Goal: Task Accomplishment & Management: Manage account settings

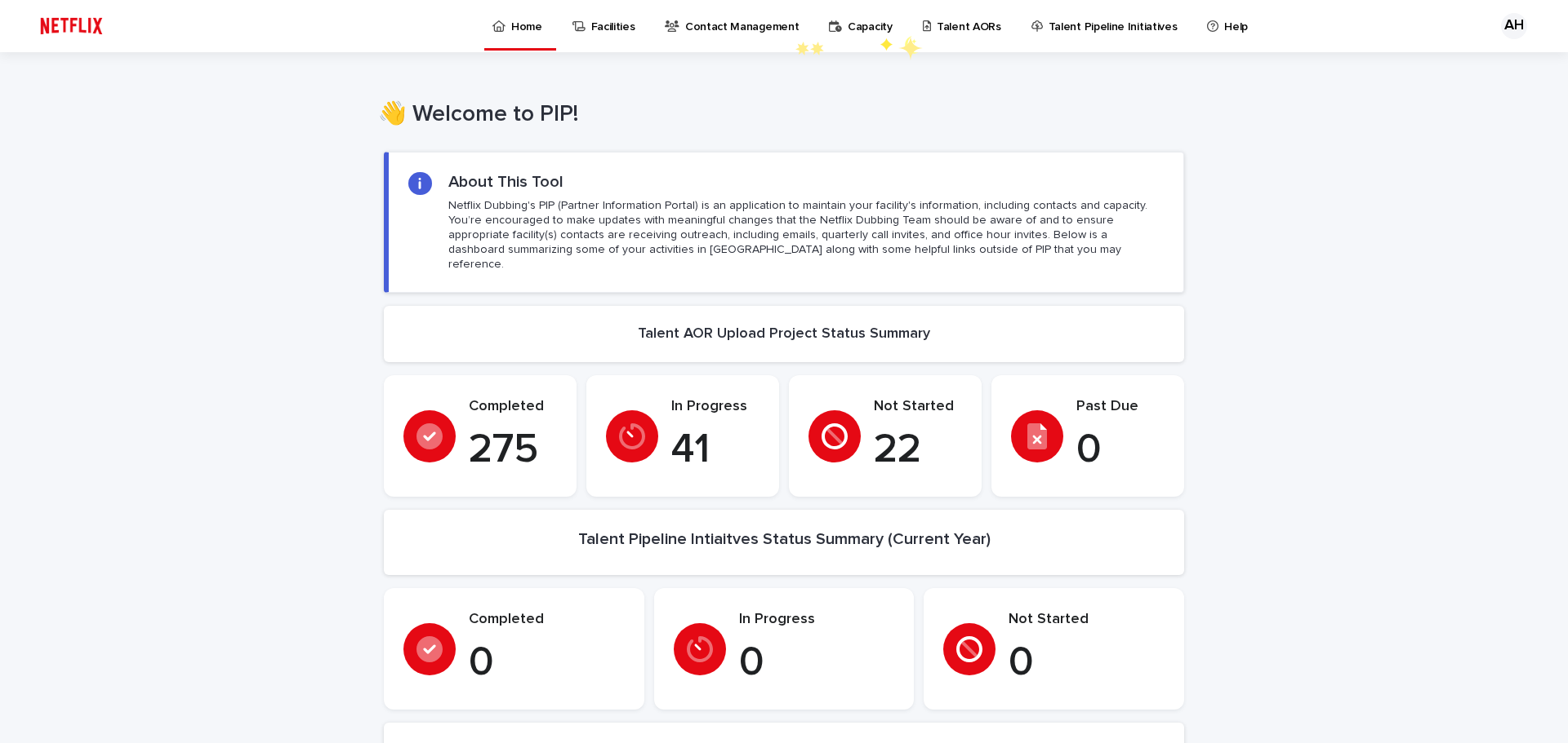
click at [936, 31] on p "Talent AORs" at bounding box center [969, 17] width 65 height 34
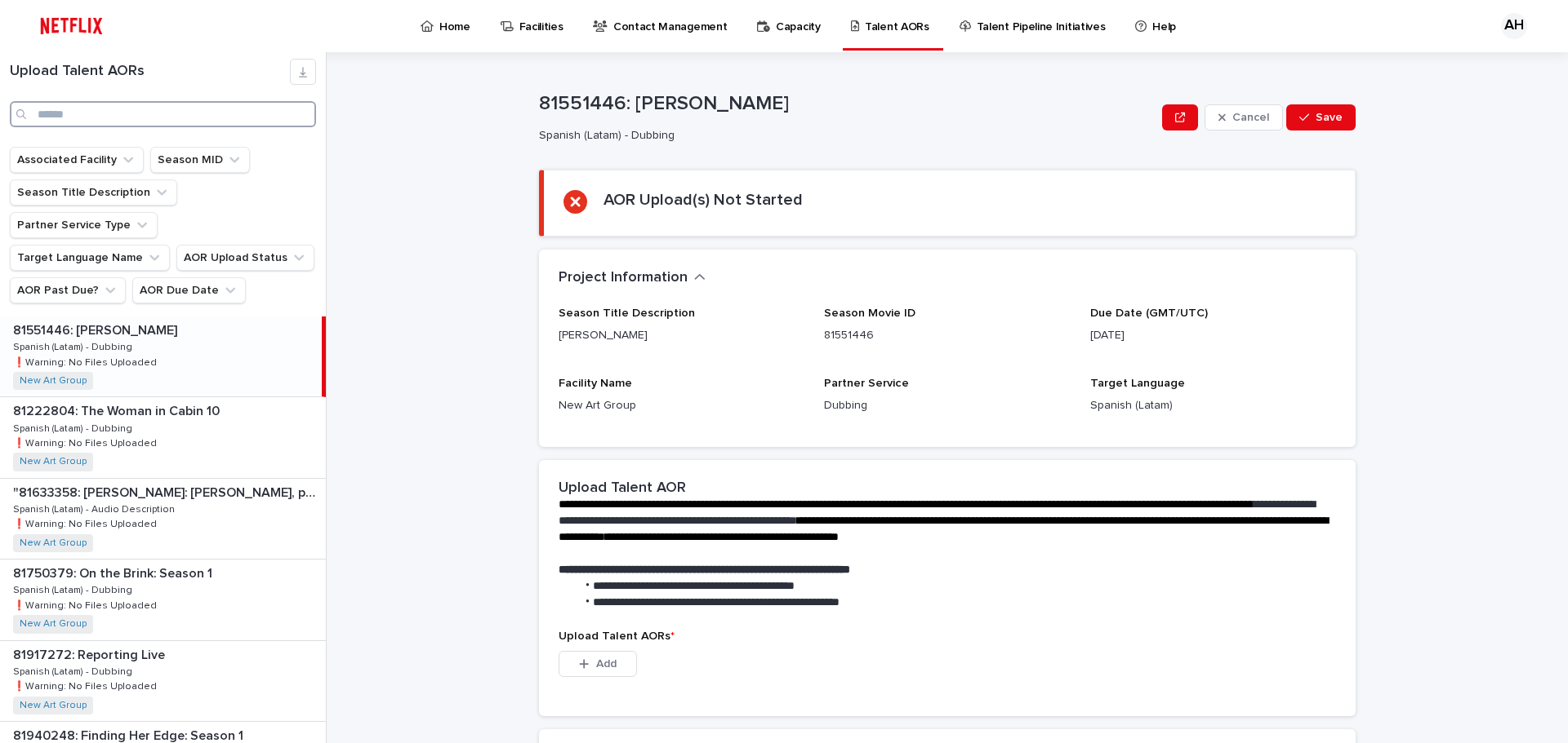
click at [167, 116] on input "Search" at bounding box center [163, 113] width 306 height 26
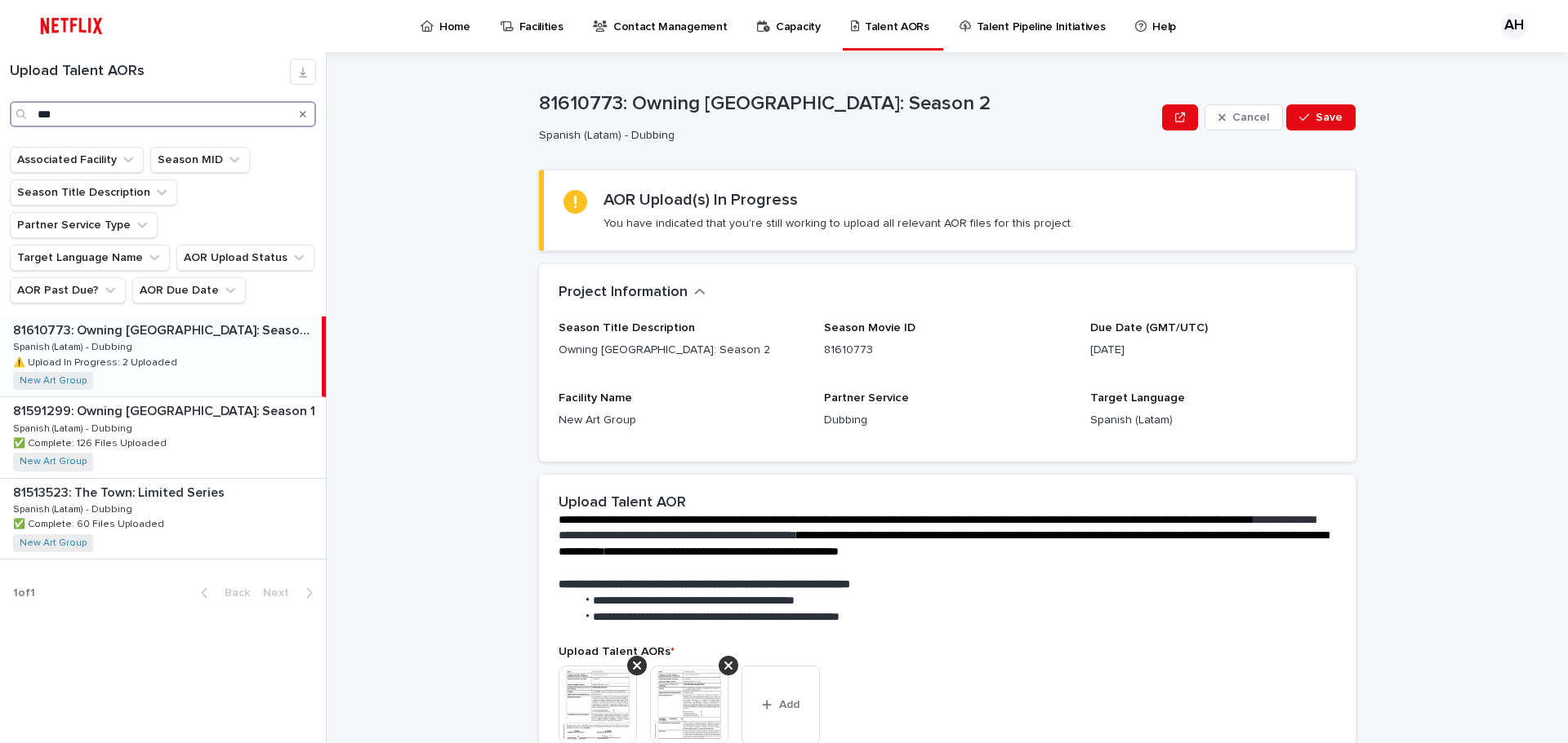
type input "***"
click at [204, 319] on div "81610773: Owning [GEOGRAPHIC_DATA]: Season 2 81610773: Owning [GEOGRAPHIC_DATA]…" at bounding box center [160, 356] width 321 height 80
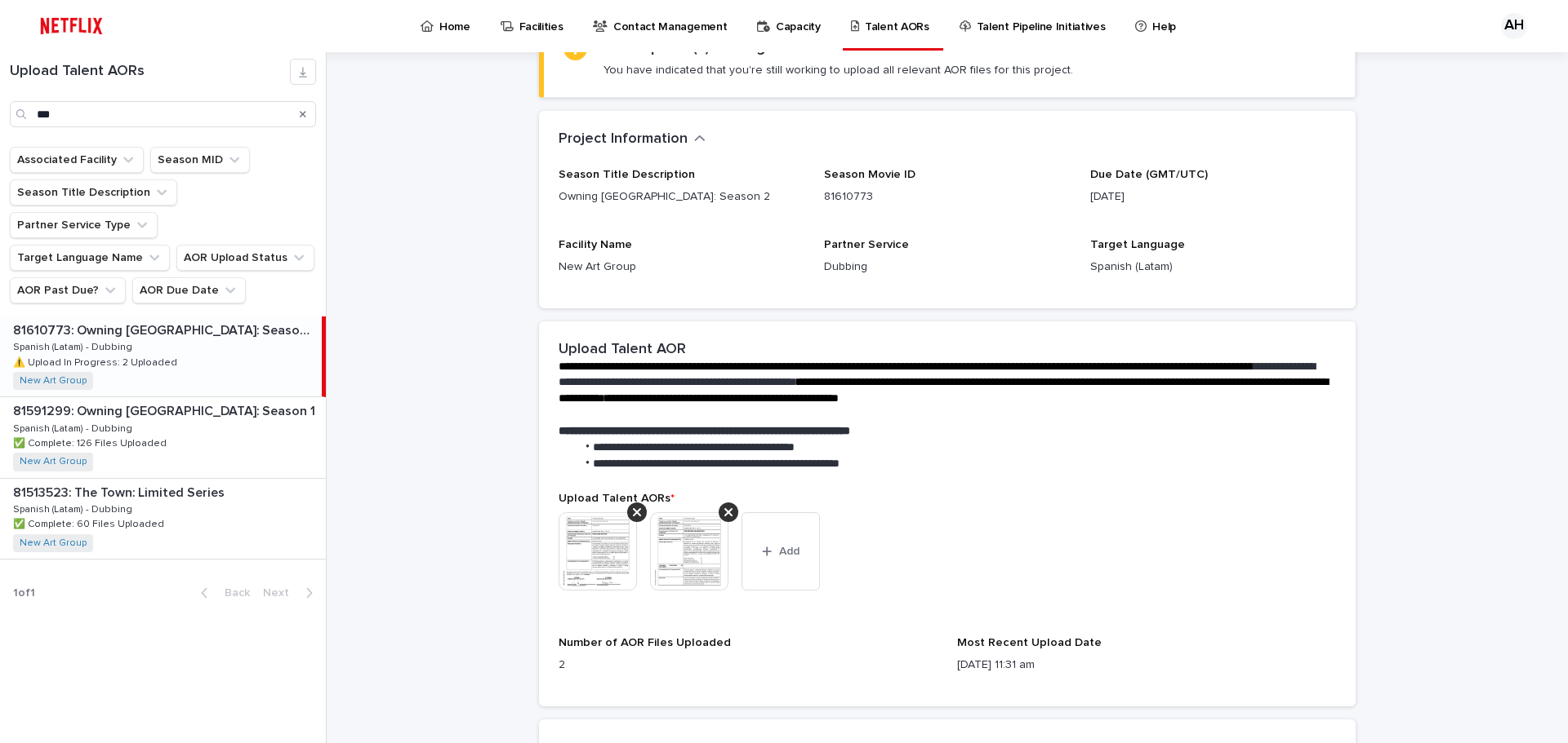
scroll to position [190, 0]
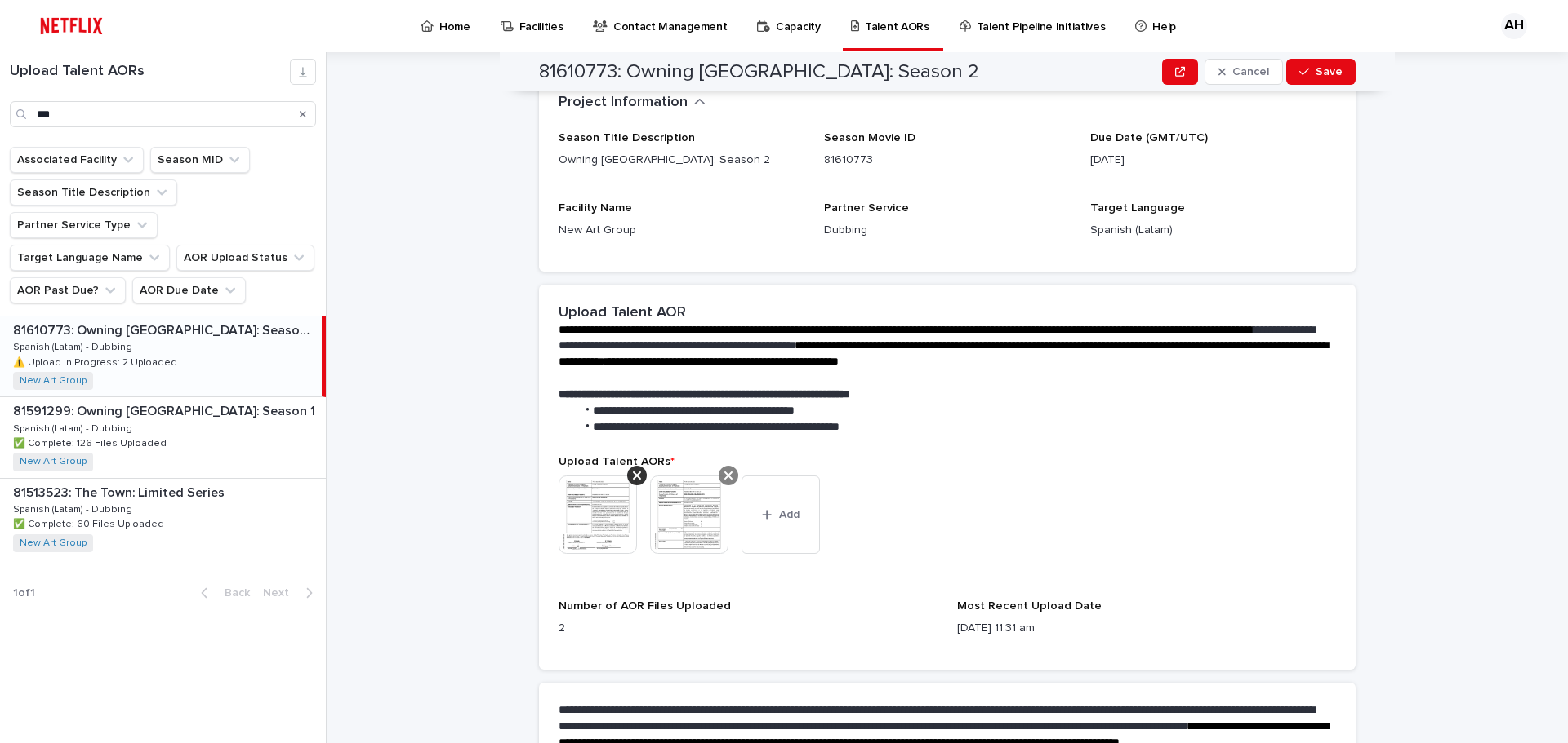
click at [725, 479] on icon at bounding box center [728, 476] width 8 height 13
click at [635, 479] on div at bounding box center [637, 476] width 20 height 20
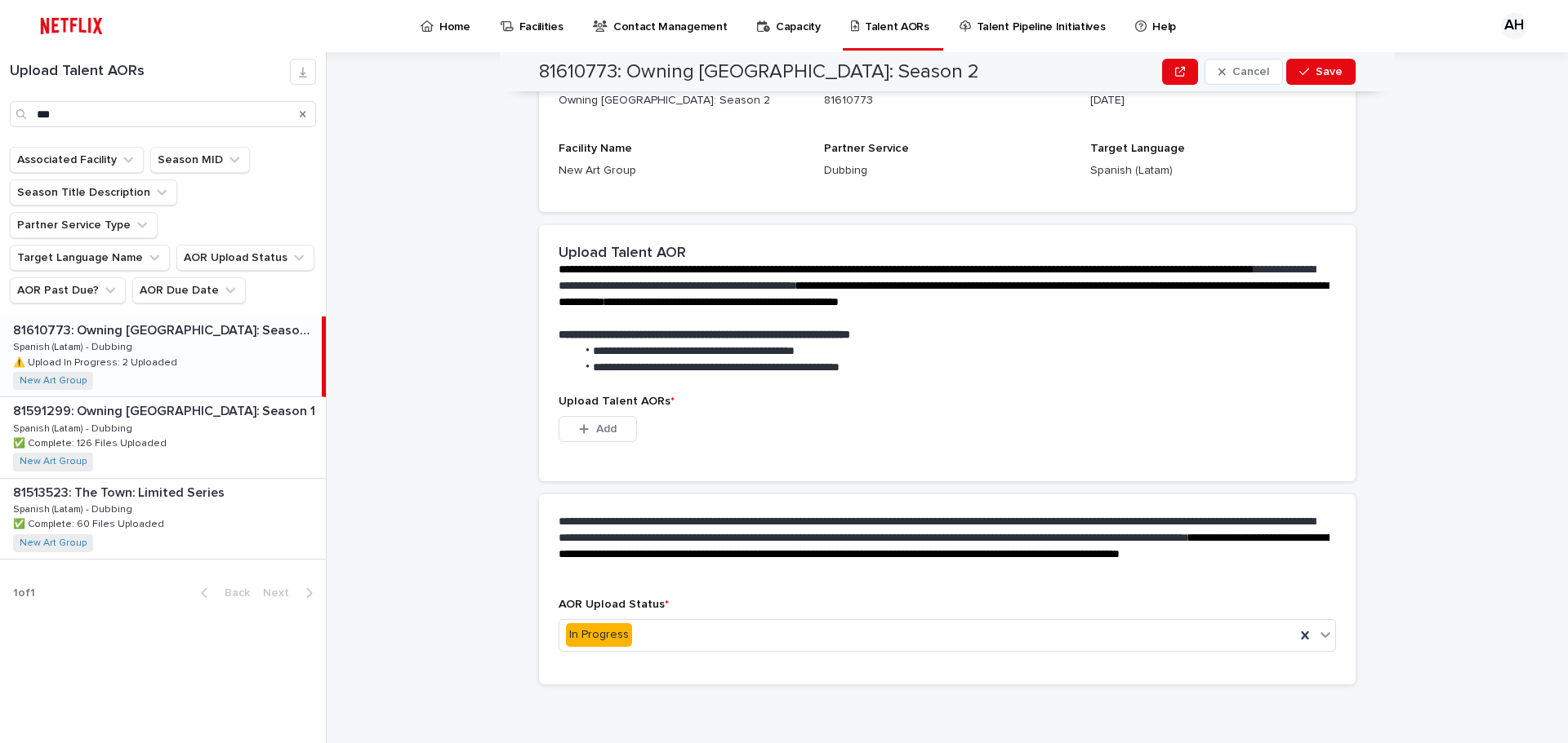
scroll to position [78, 0]
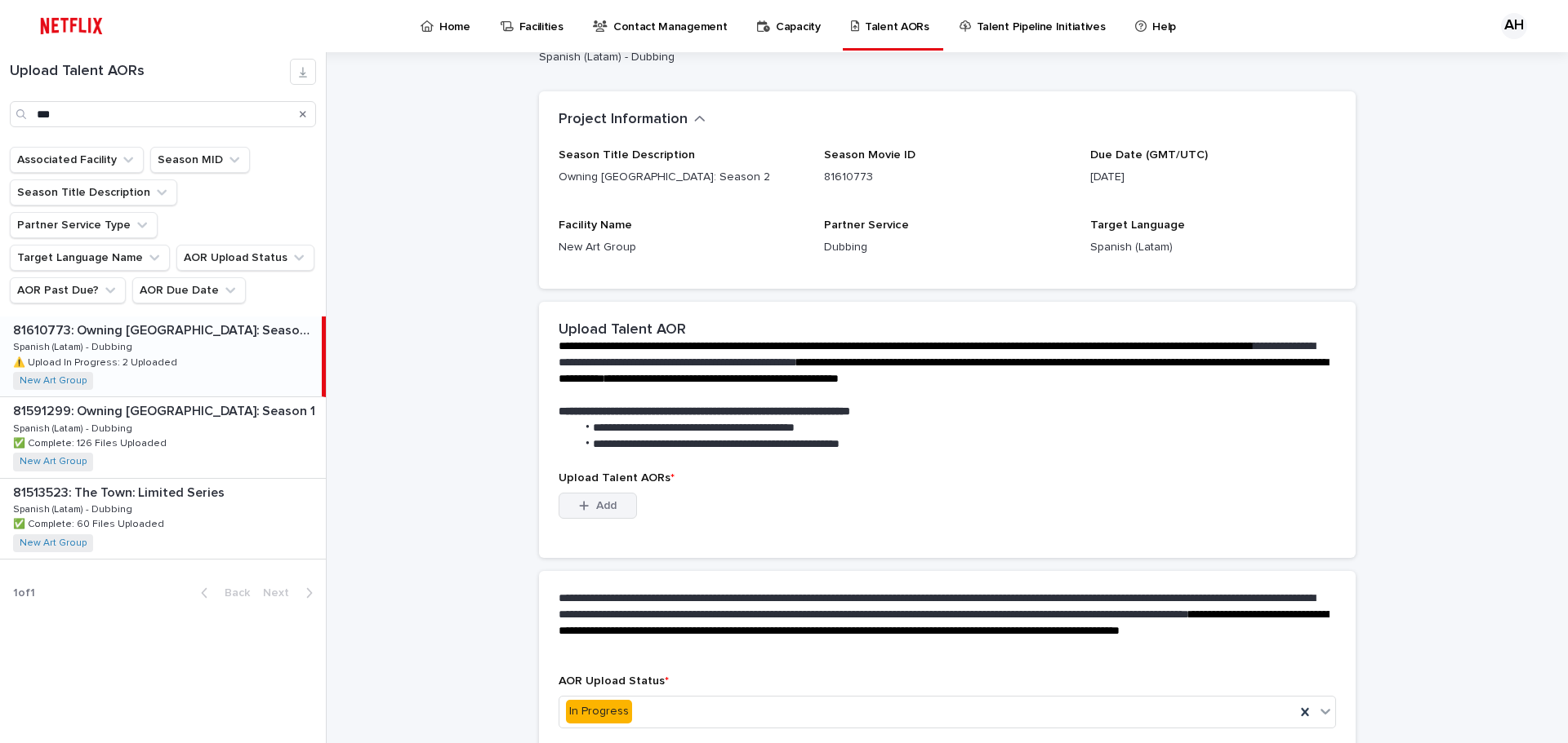
click at [601, 506] on span "Add" at bounding box center [606, 506] width 21 height 12
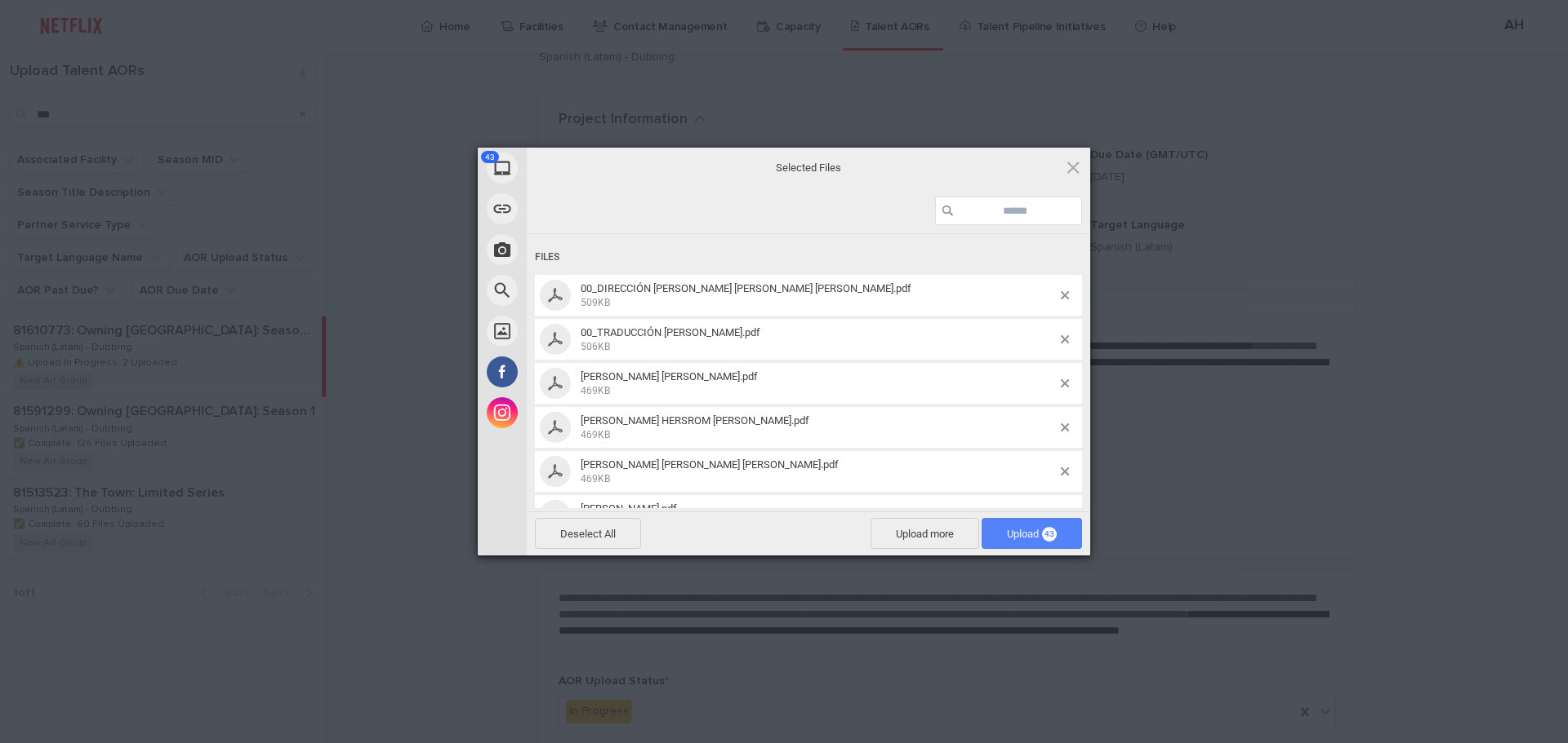
click at [1028, 541] on span "Upload 43" at bounding box center [1032, 533] width 101 height 31
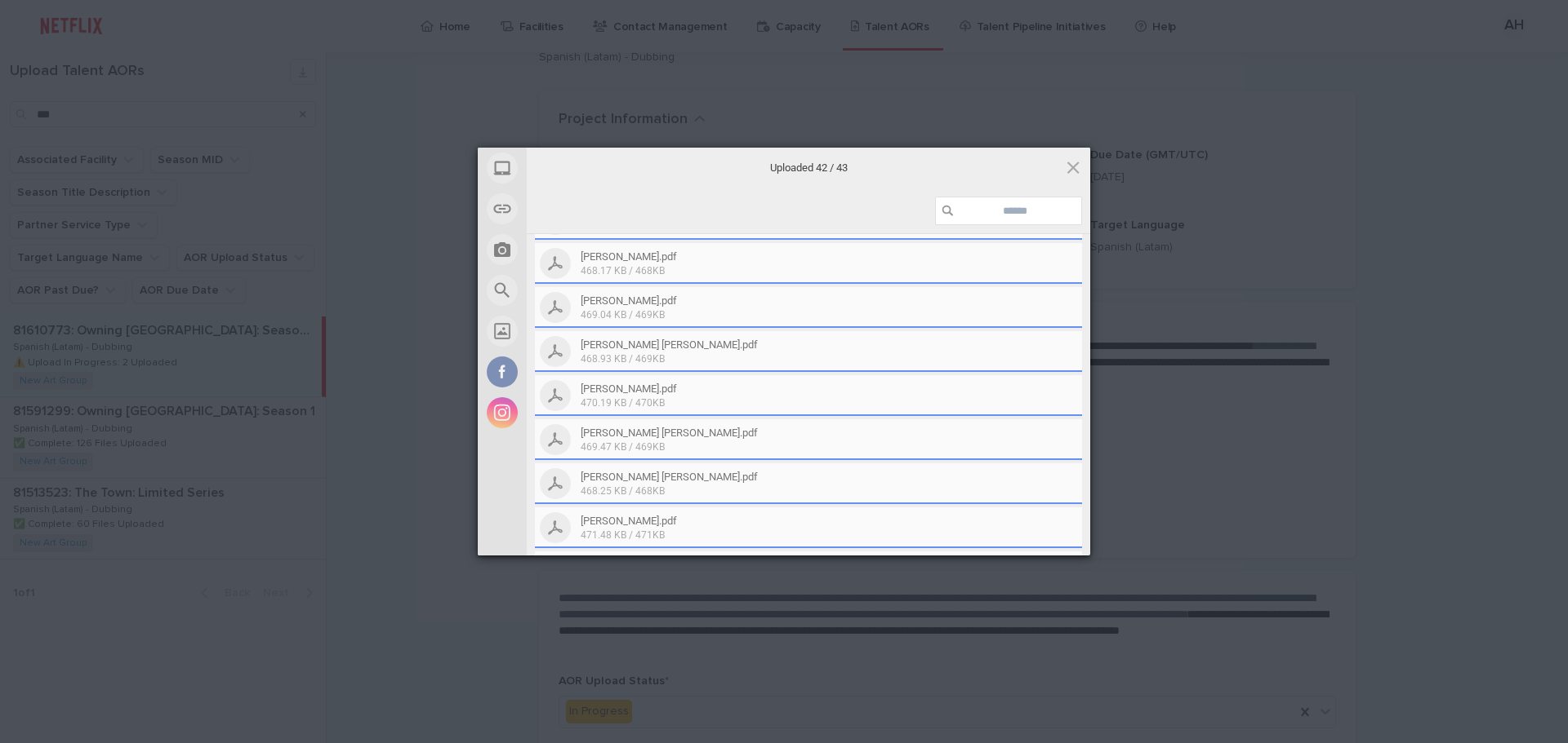
scroll to position [1010, 0]
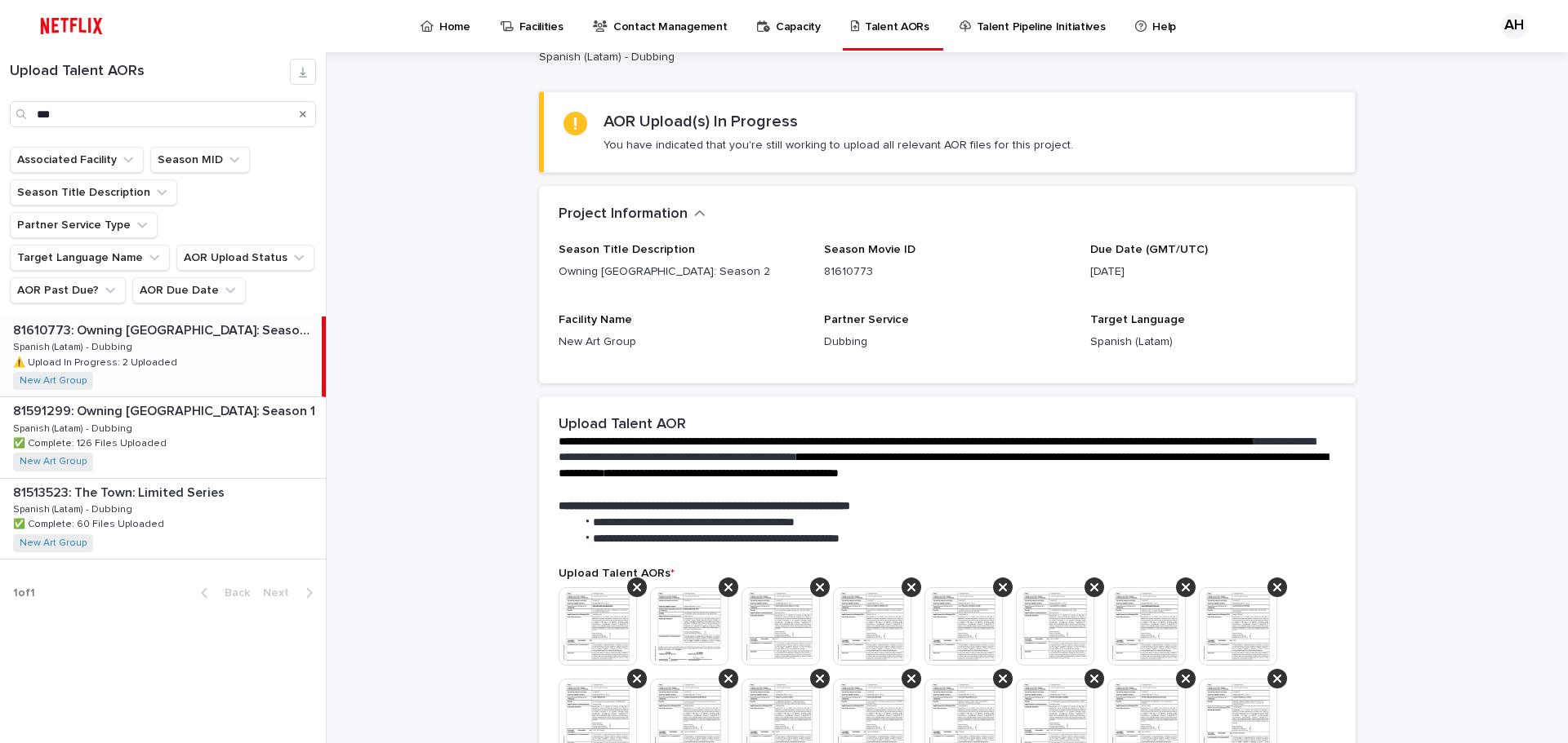
drag, startPoint x: 1086, startPoint y: 276, endPoint x: 1094, endPoint y: 533, distance: 257.1
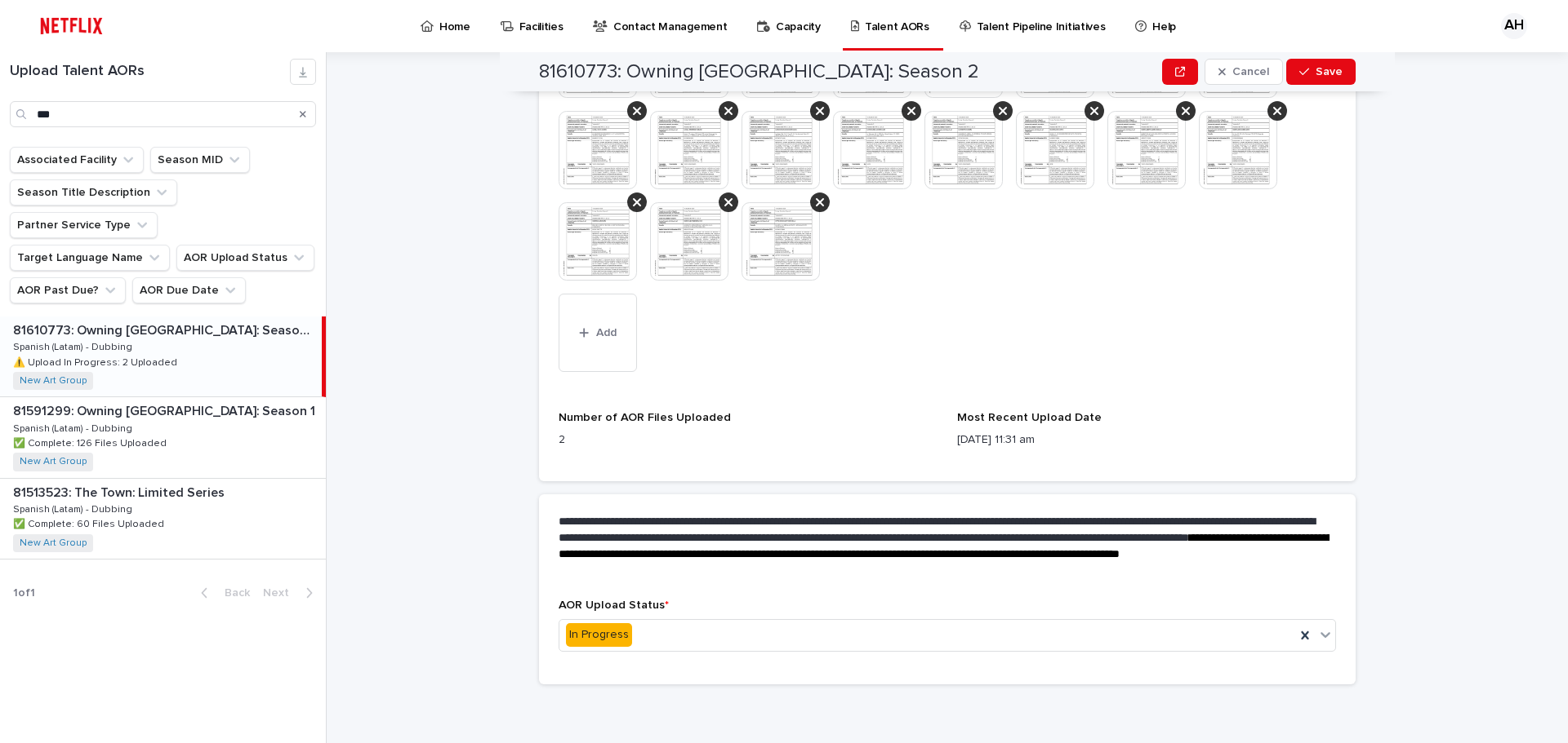
scroll to position [730, 0]
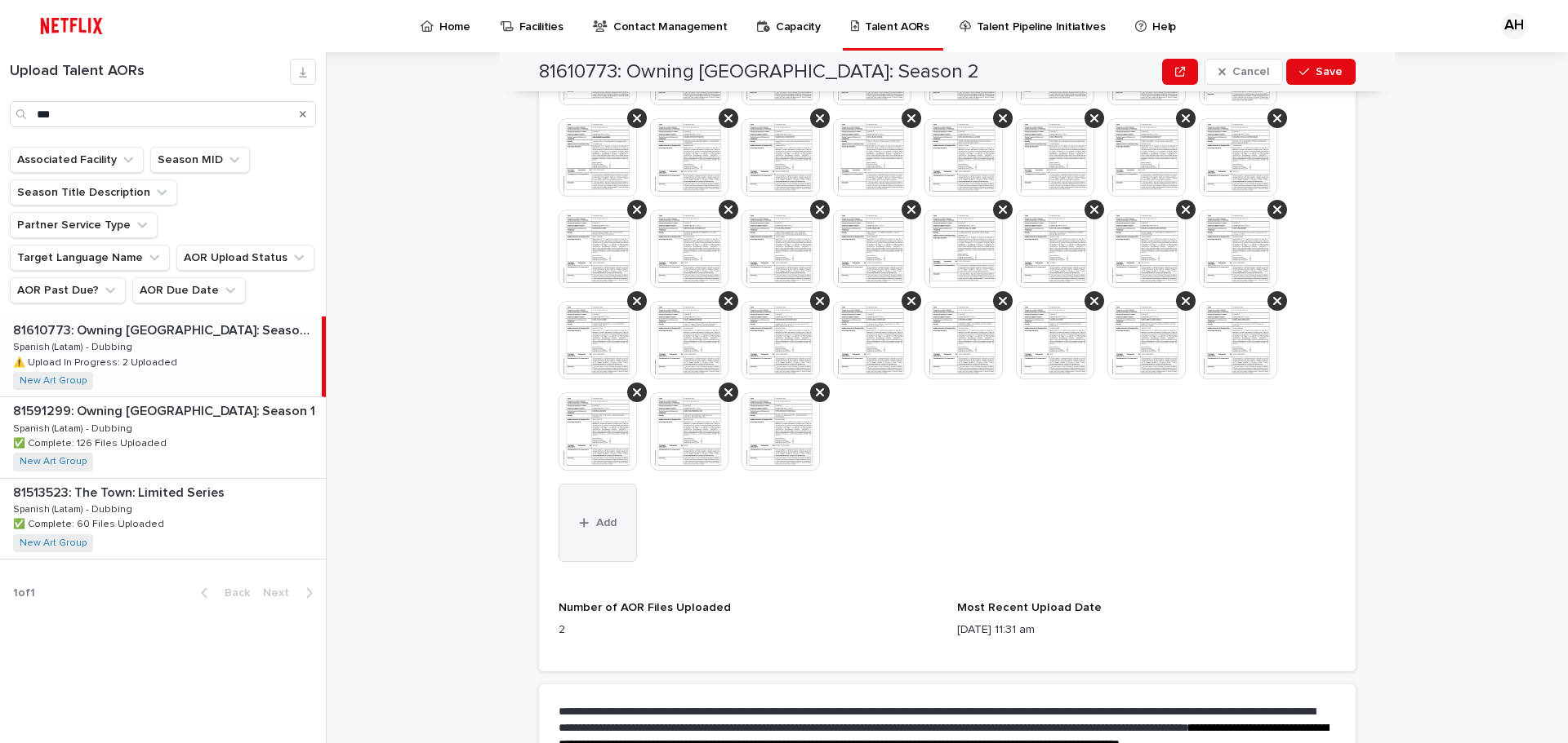
click at [588, 545] on button "Add" at bounding box center [597, 523] width 78 height 78
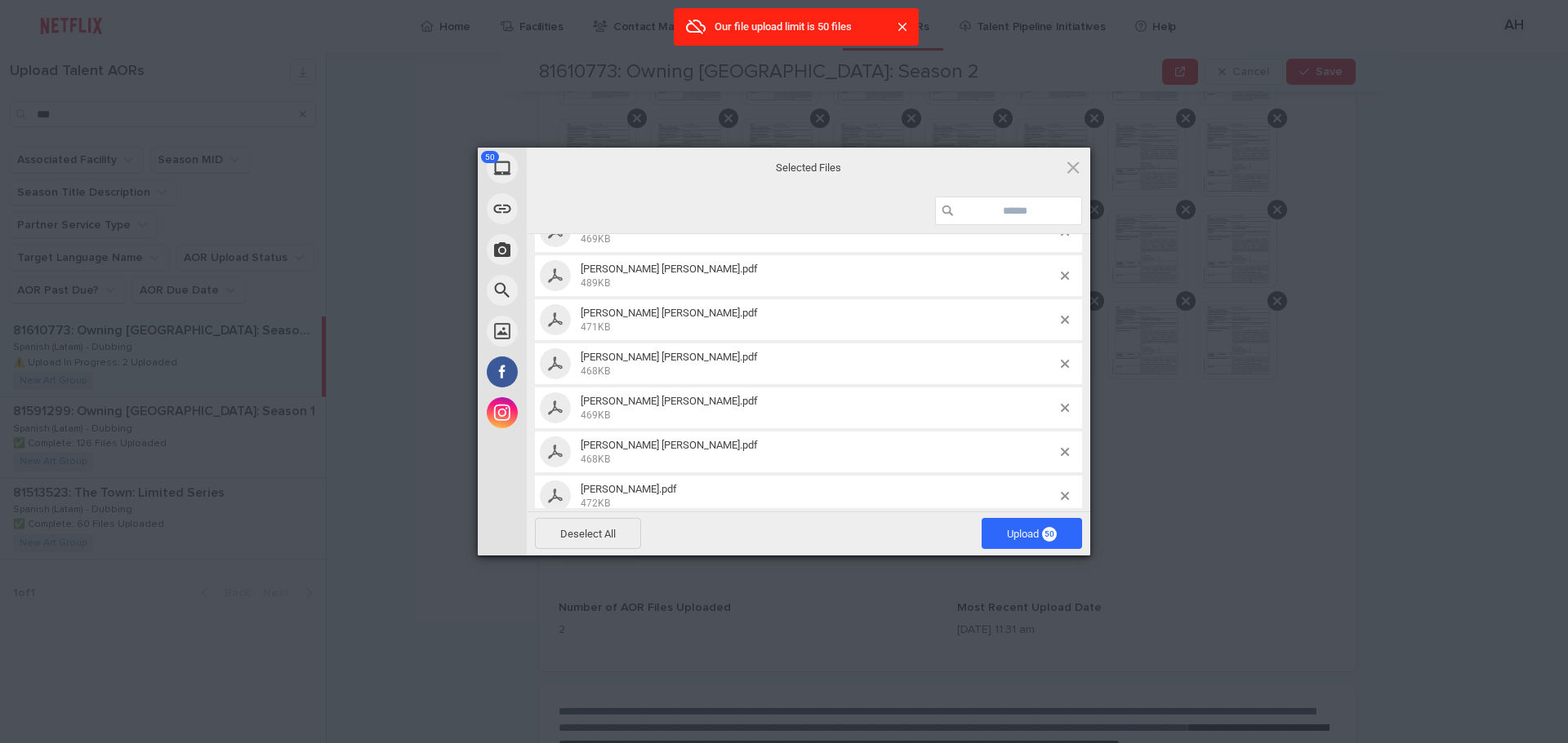
scroll to position [1978, 0]
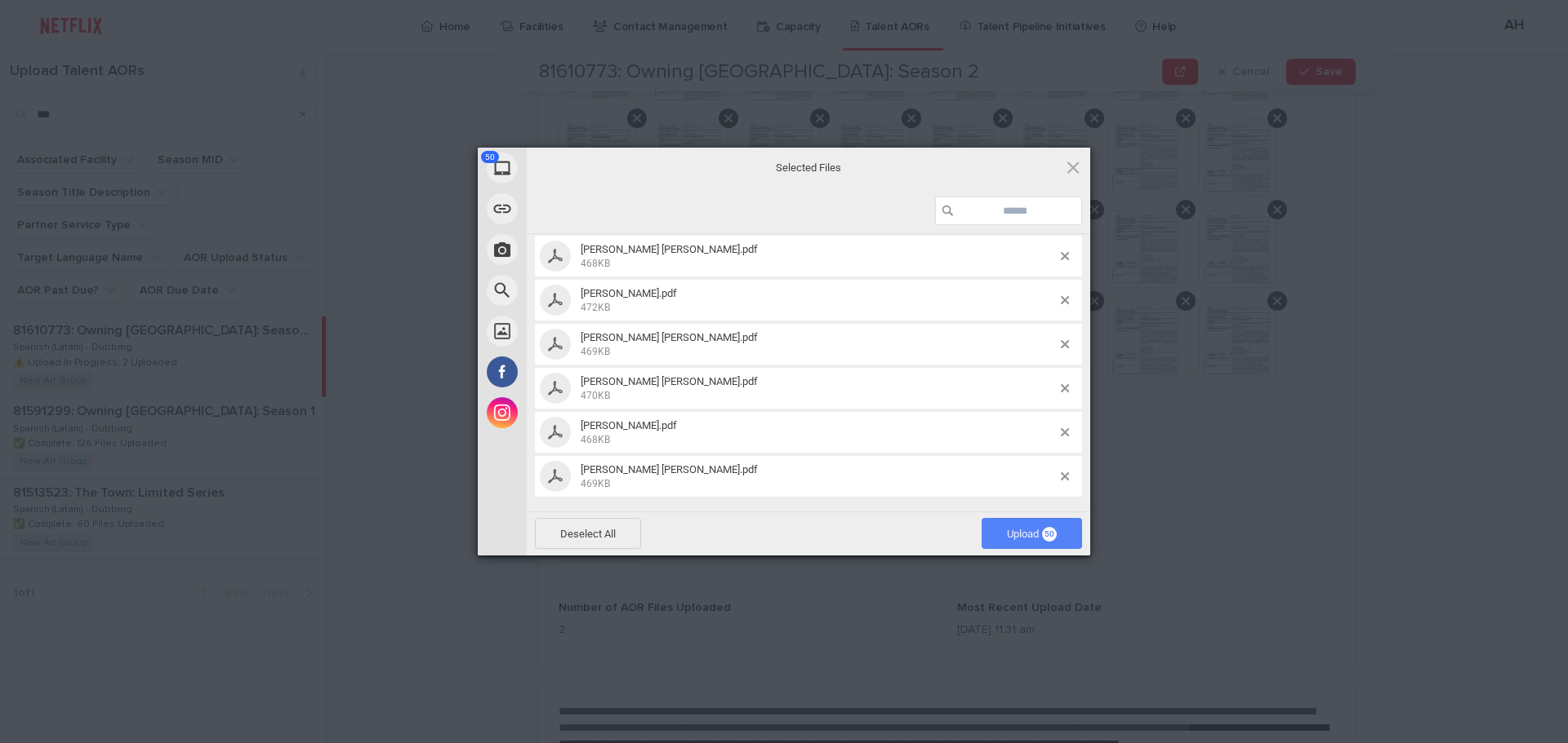
click at [1014, 538] on span "Upload 50" at bounding box center [1031, 534] width 50 height 13
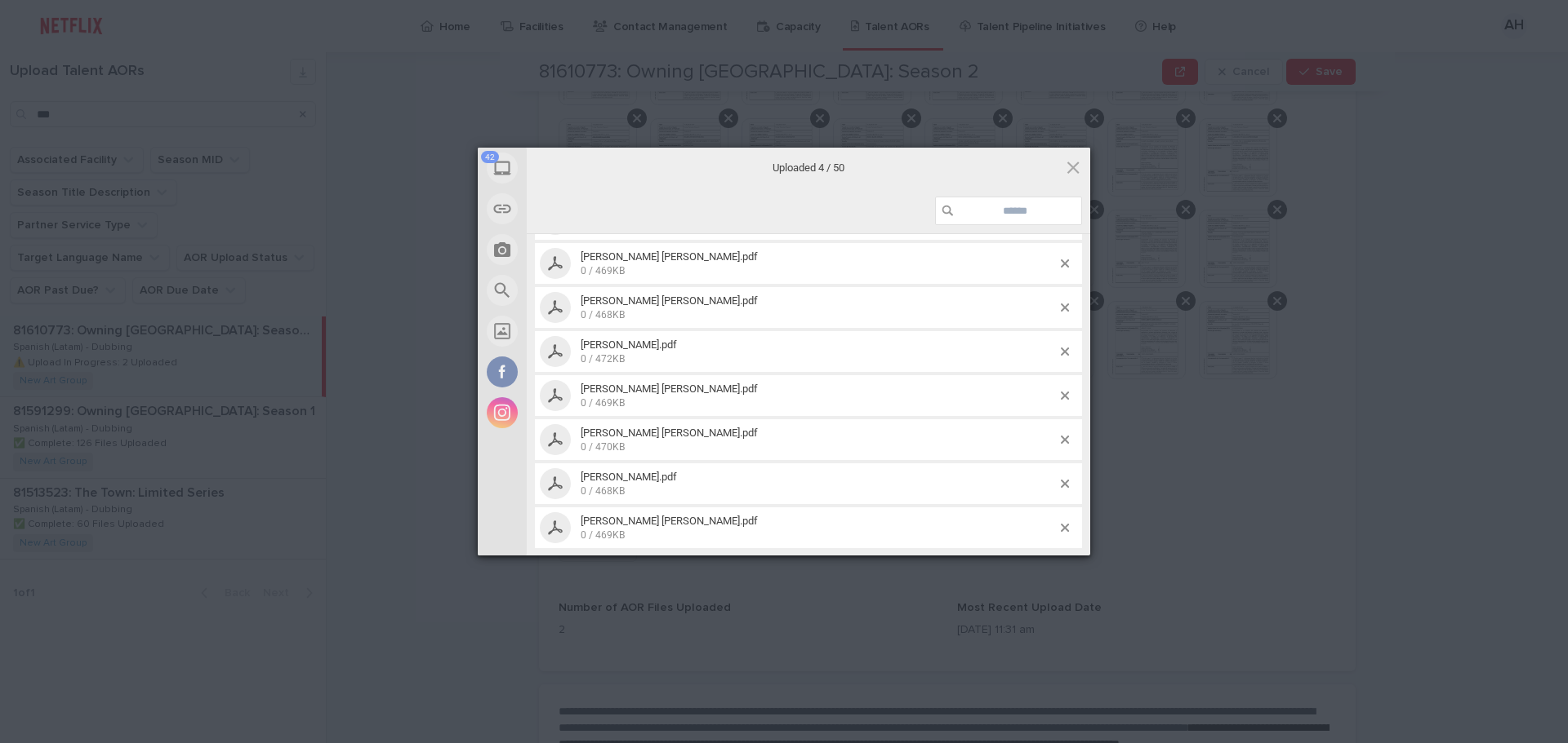
scroll to position [1959, 0]
click at [707, 195] on div at bounding box center [808, 211] width 563 height 46
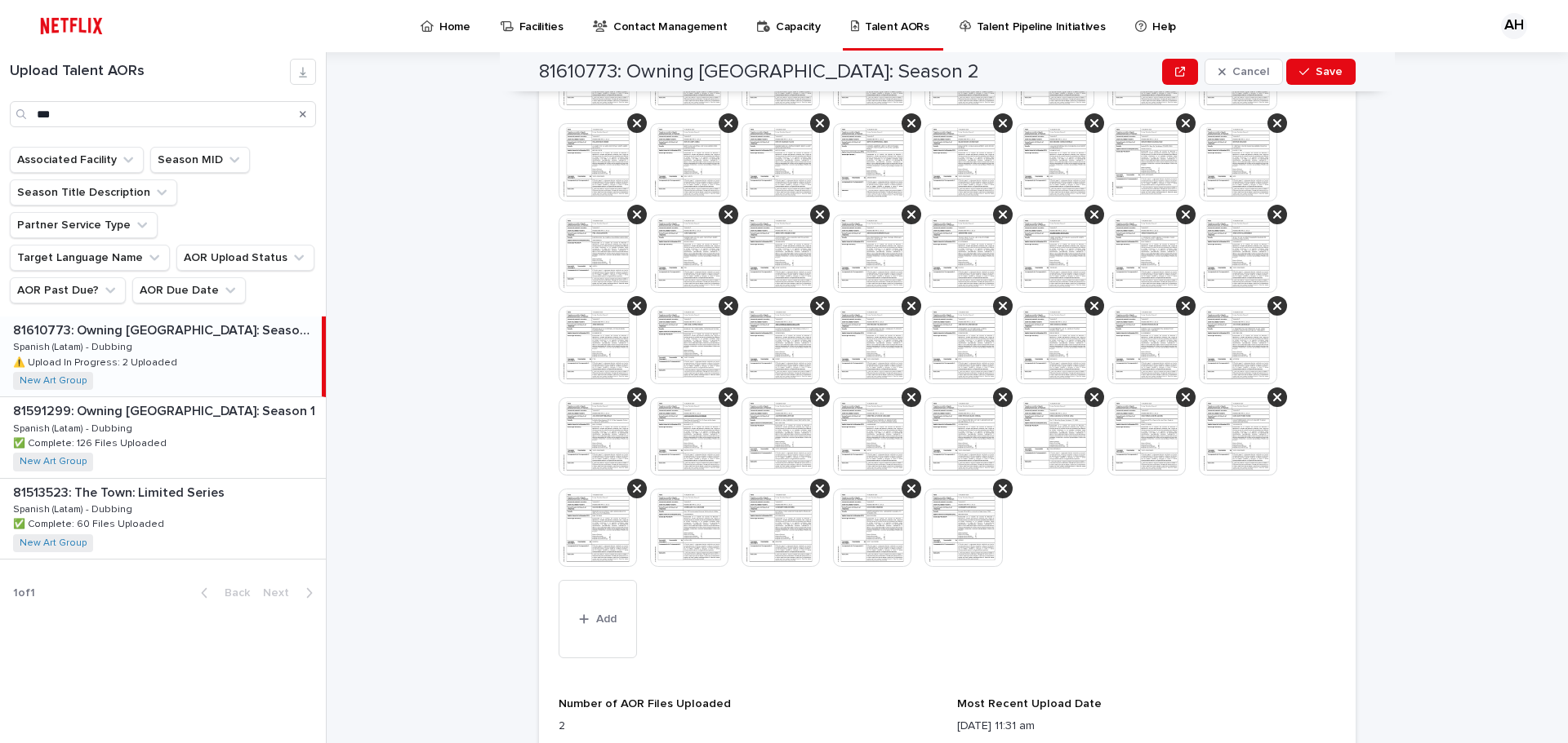
scroll to position [1469, 0]
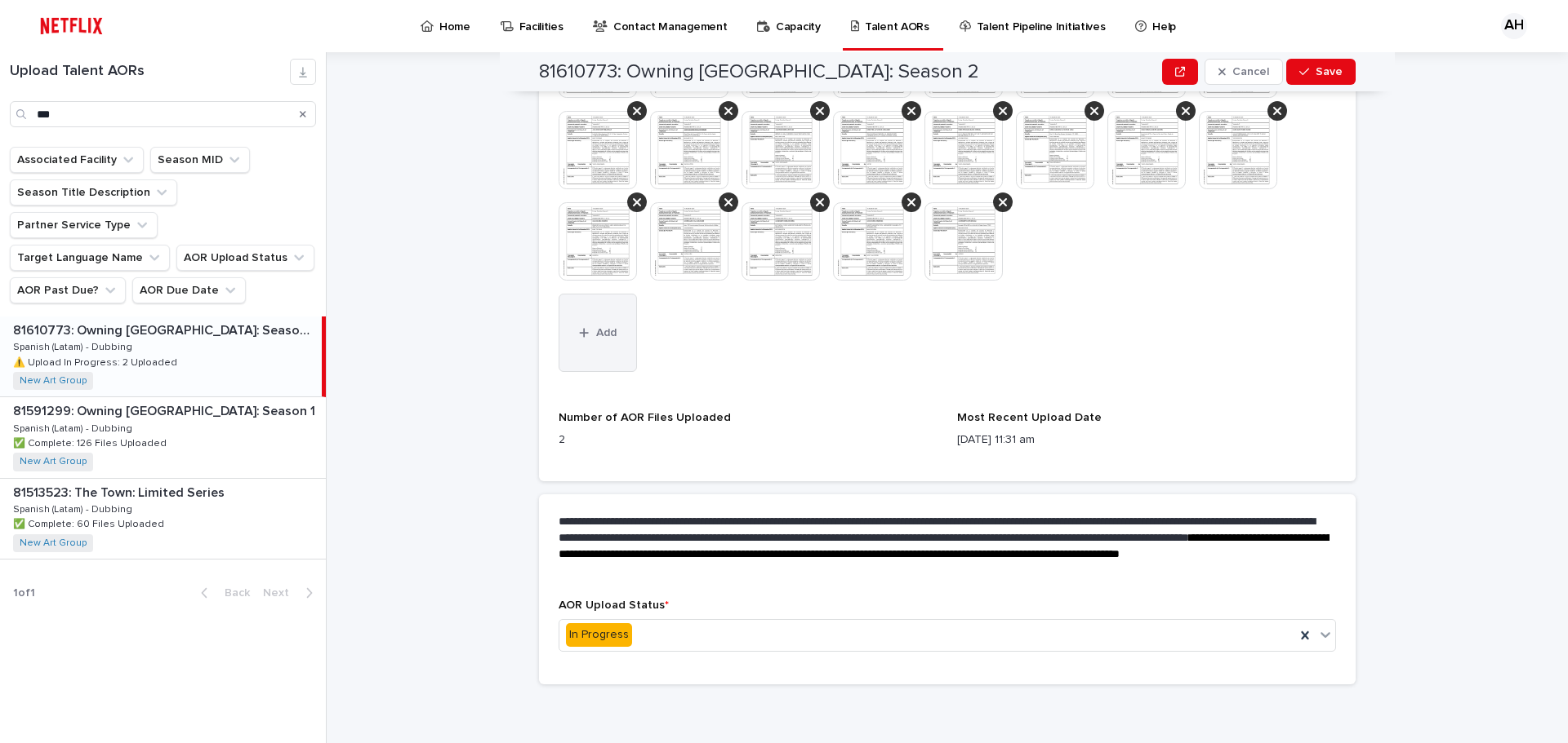
click at [608, 345] on button "Add" at bounding box center [597, 333] width 78 height 78
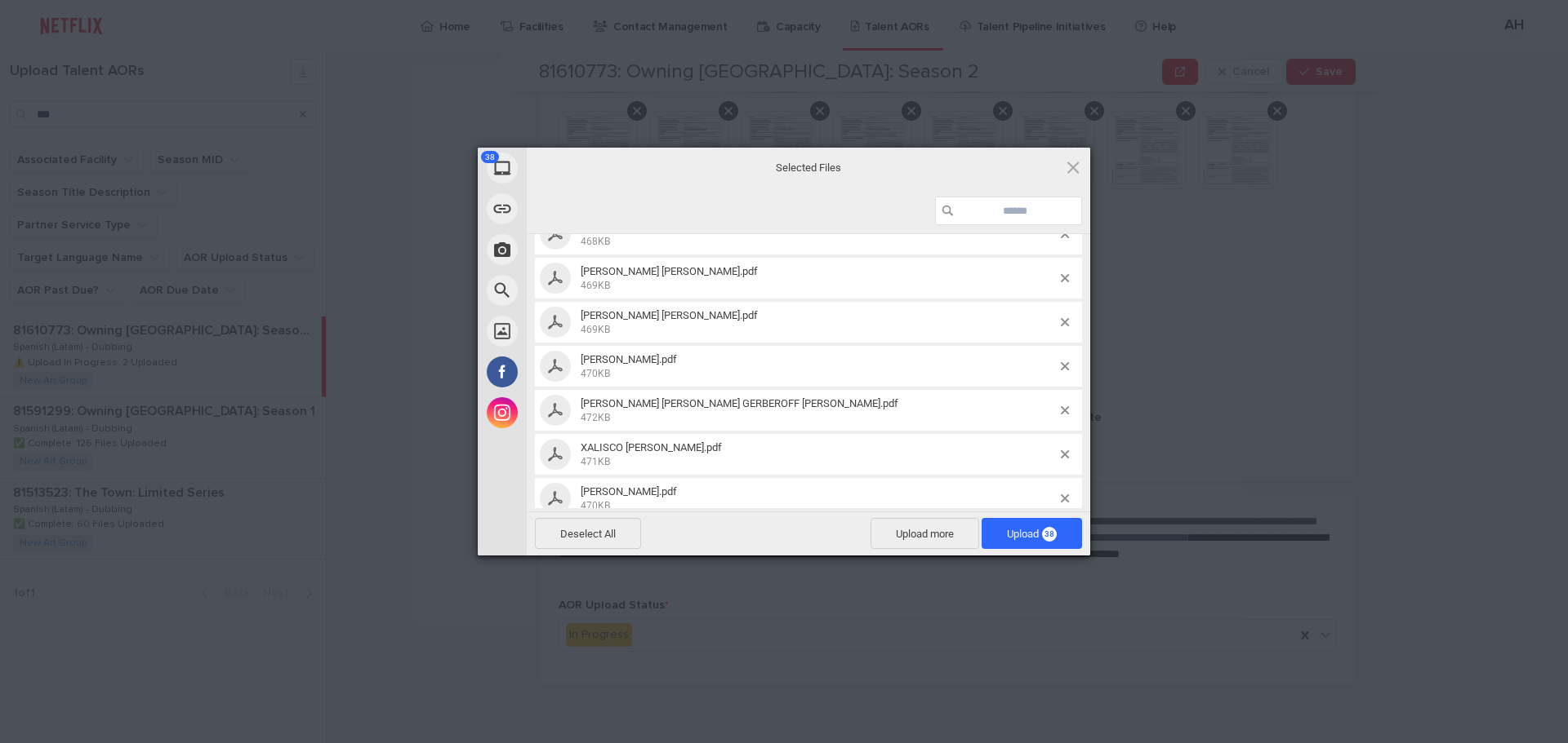
scroll to position [1449, 0]
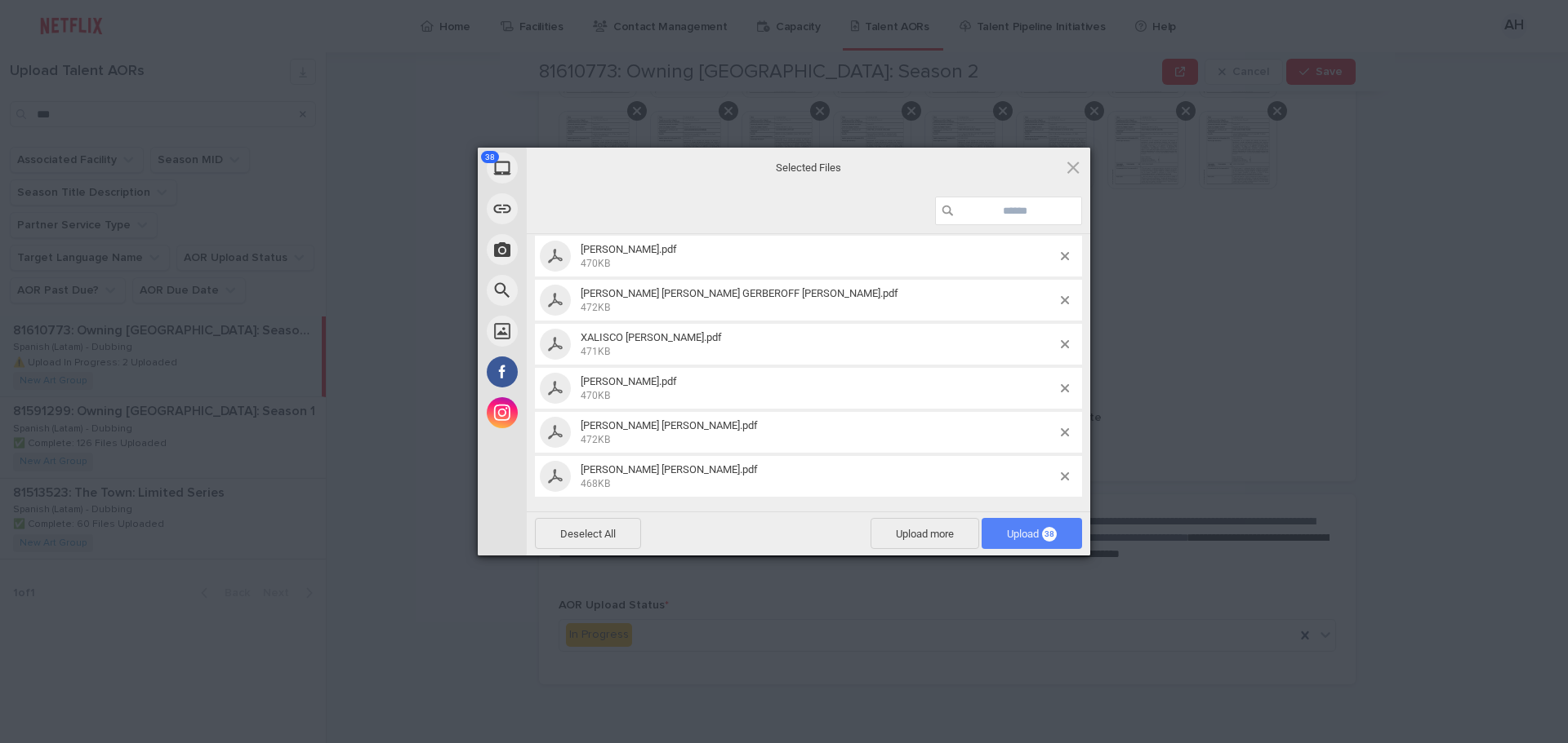
click at [1029, 535] on span "Upload 38" at bounding box center [1031, 534] width 50 height 13
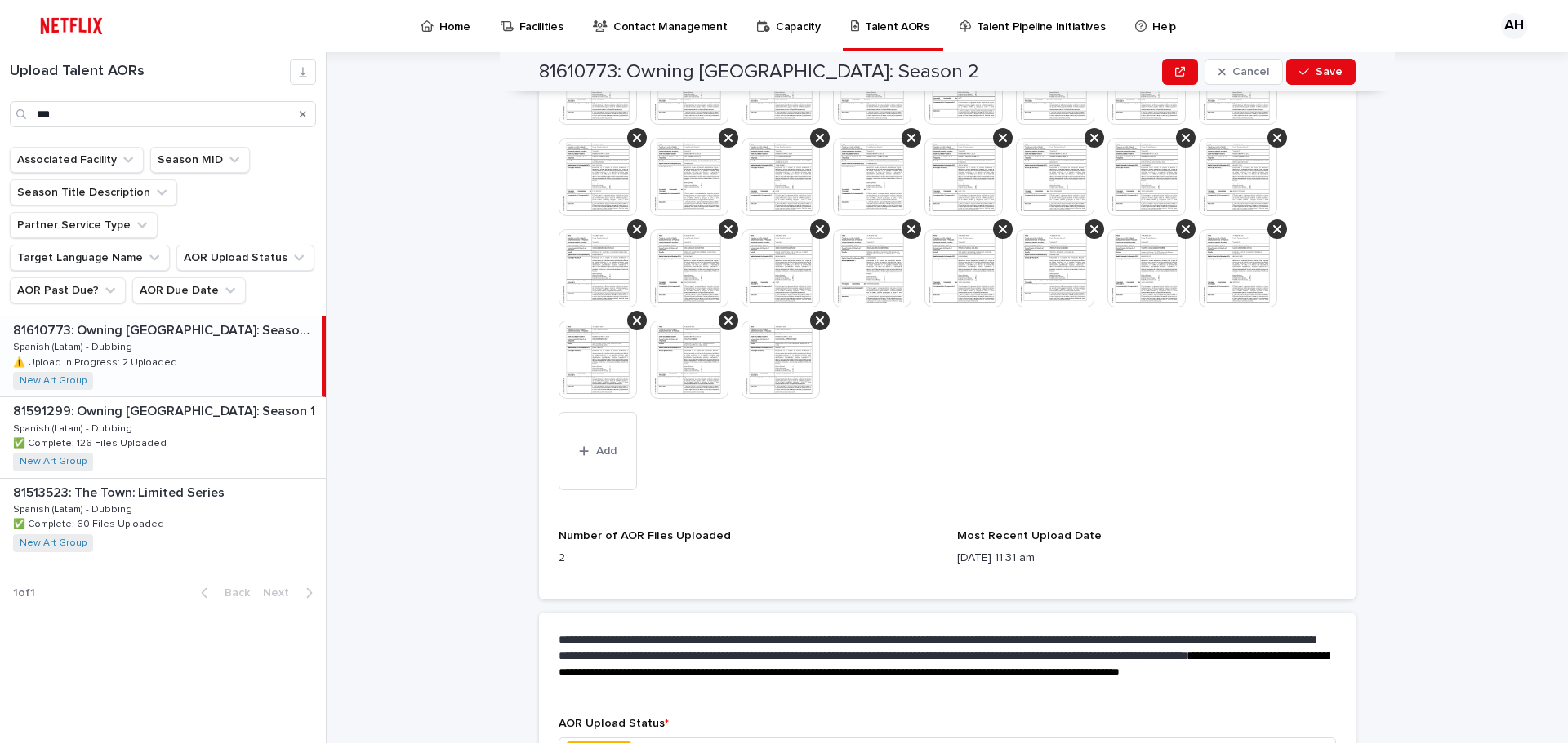
scroll to position [1926, 0]
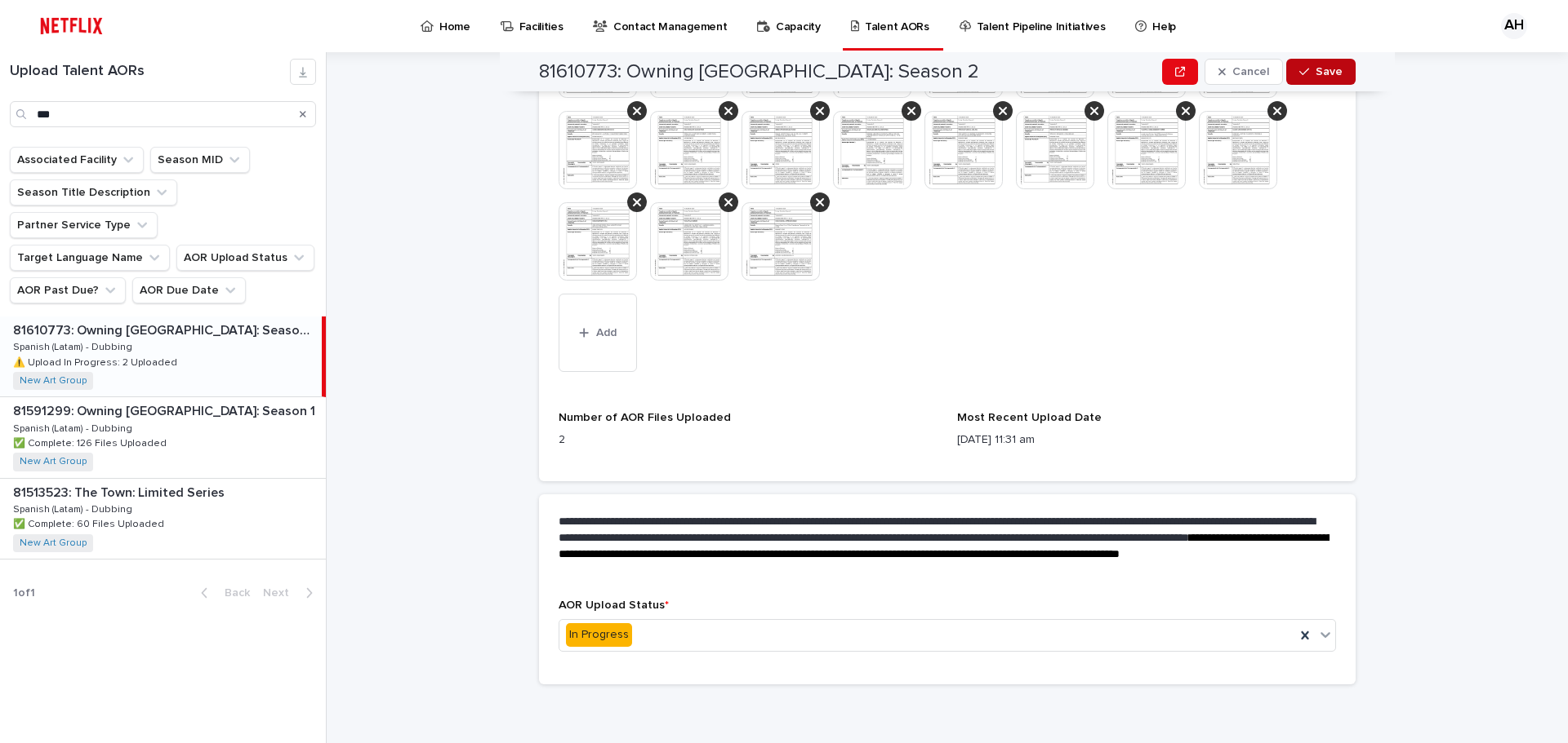
click at [1317, 81] on button "Save" at bounding box center [1320, 71] width 69 height 26
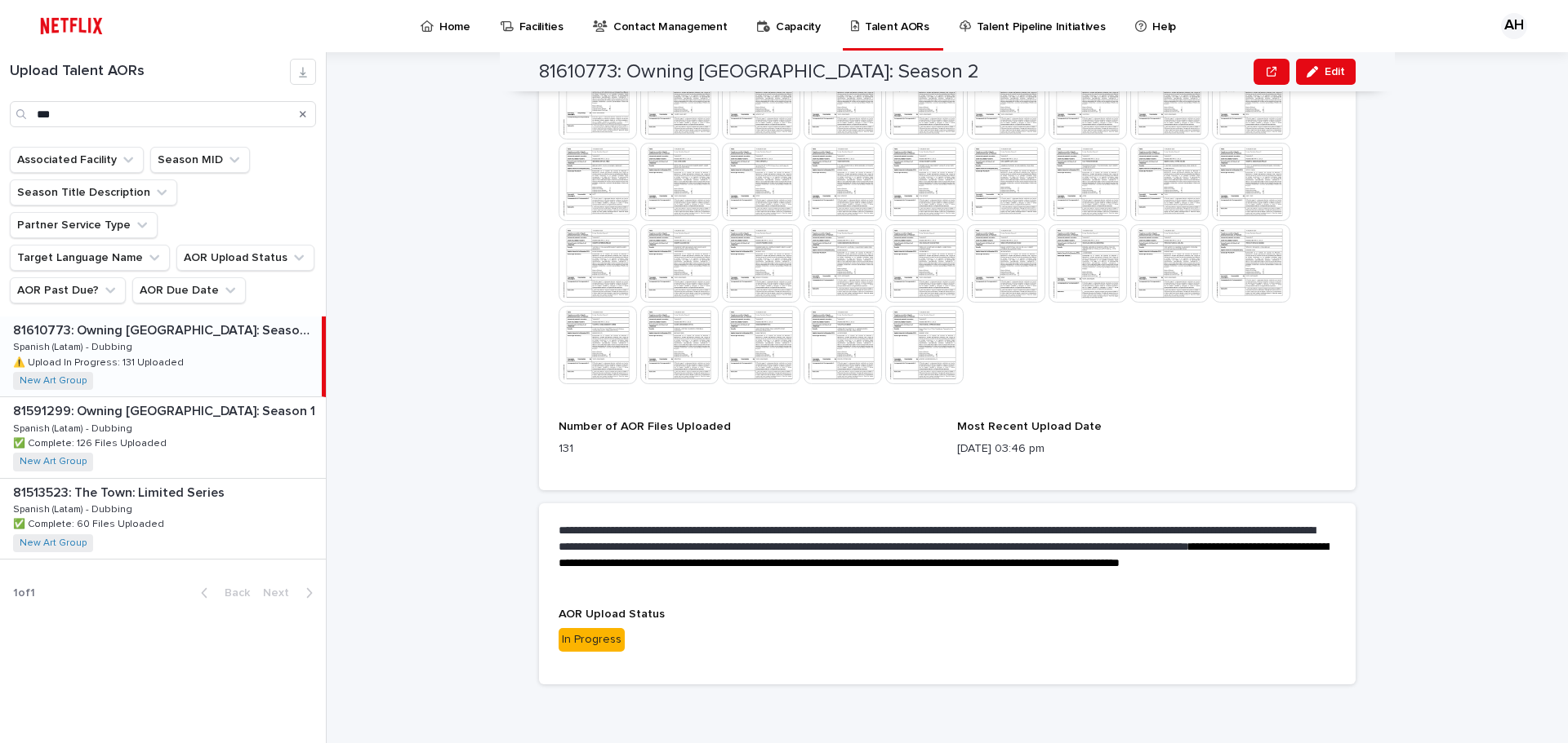
scroll to position [1502, 0]
click at [1331, 74] on span "Edit" at bounding box center [1334, 71] width 21 height 12
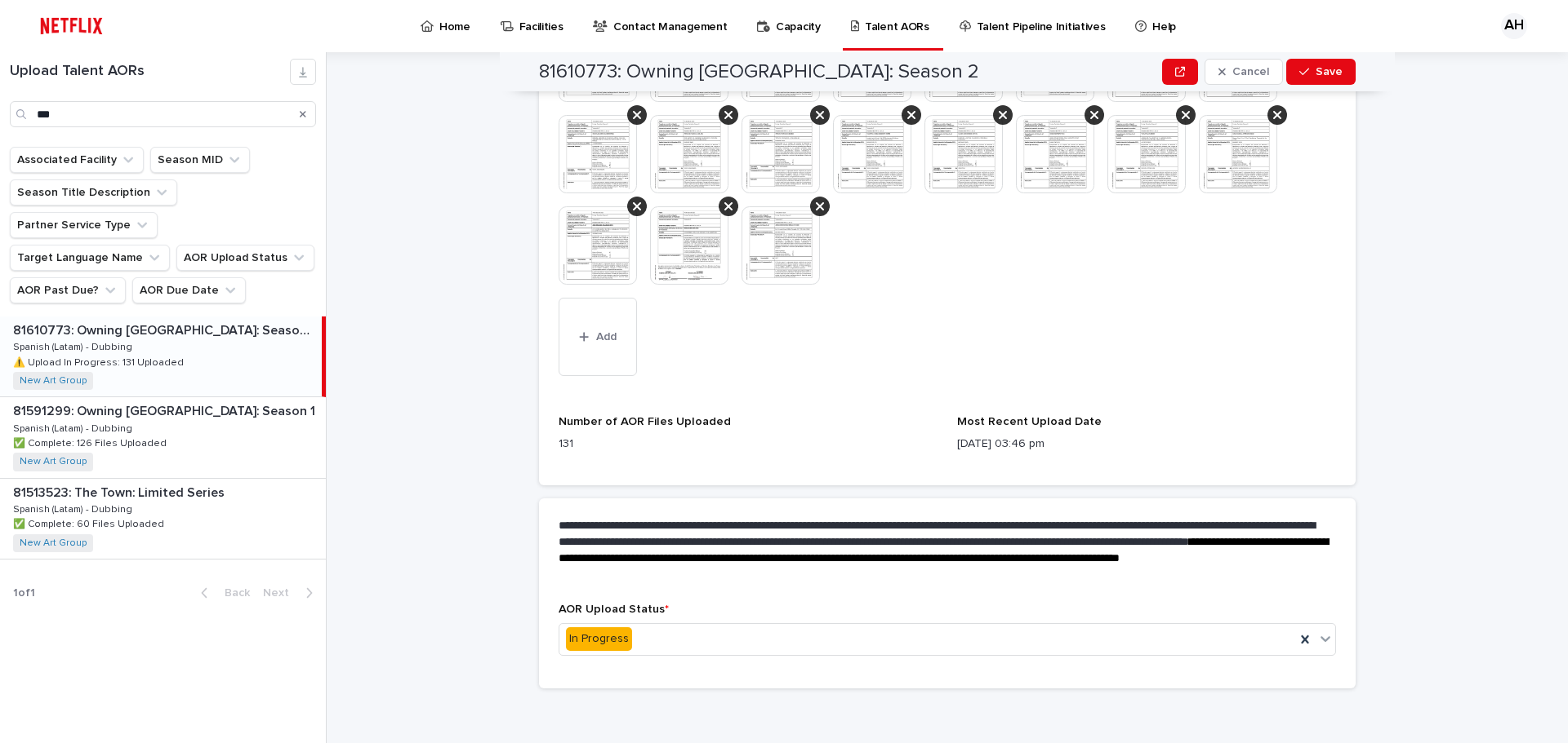
scroll to position [1926, 0]
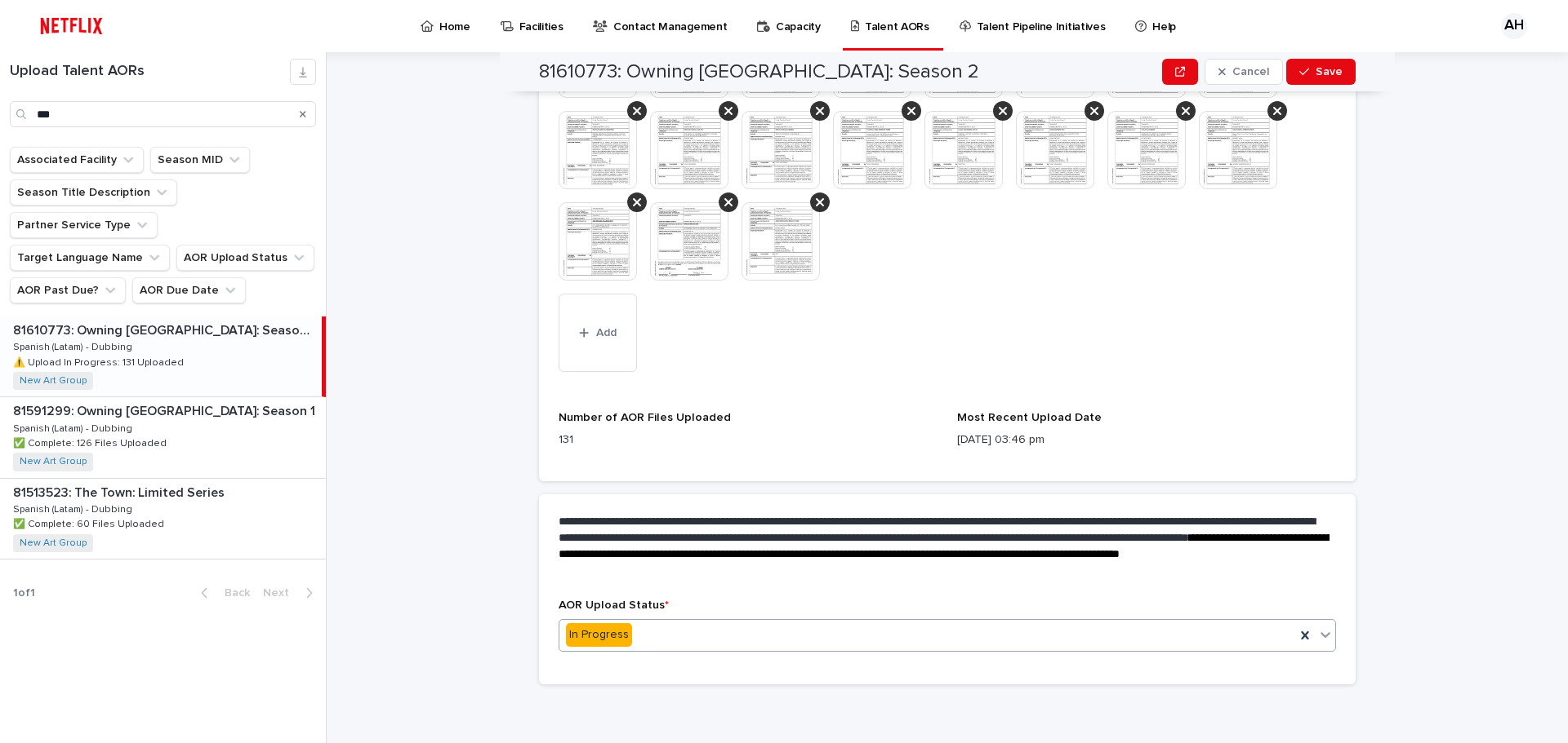
click at [957, 645] on div "In Progress" at bounding box center [926, 635] width 735 height 27
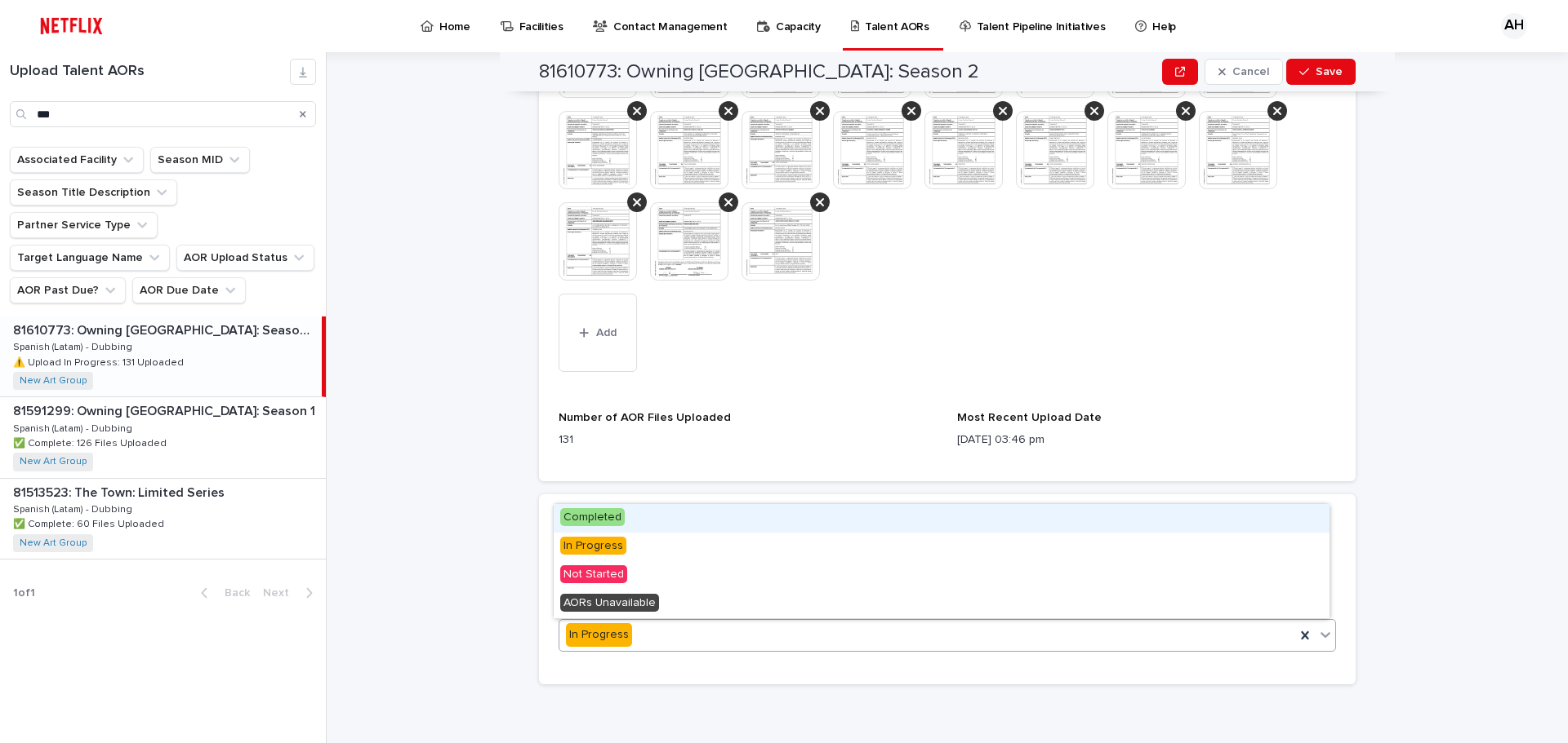
click at [608, 520] on span "Completed" at bounding box center [592, 517] width 65 height 18
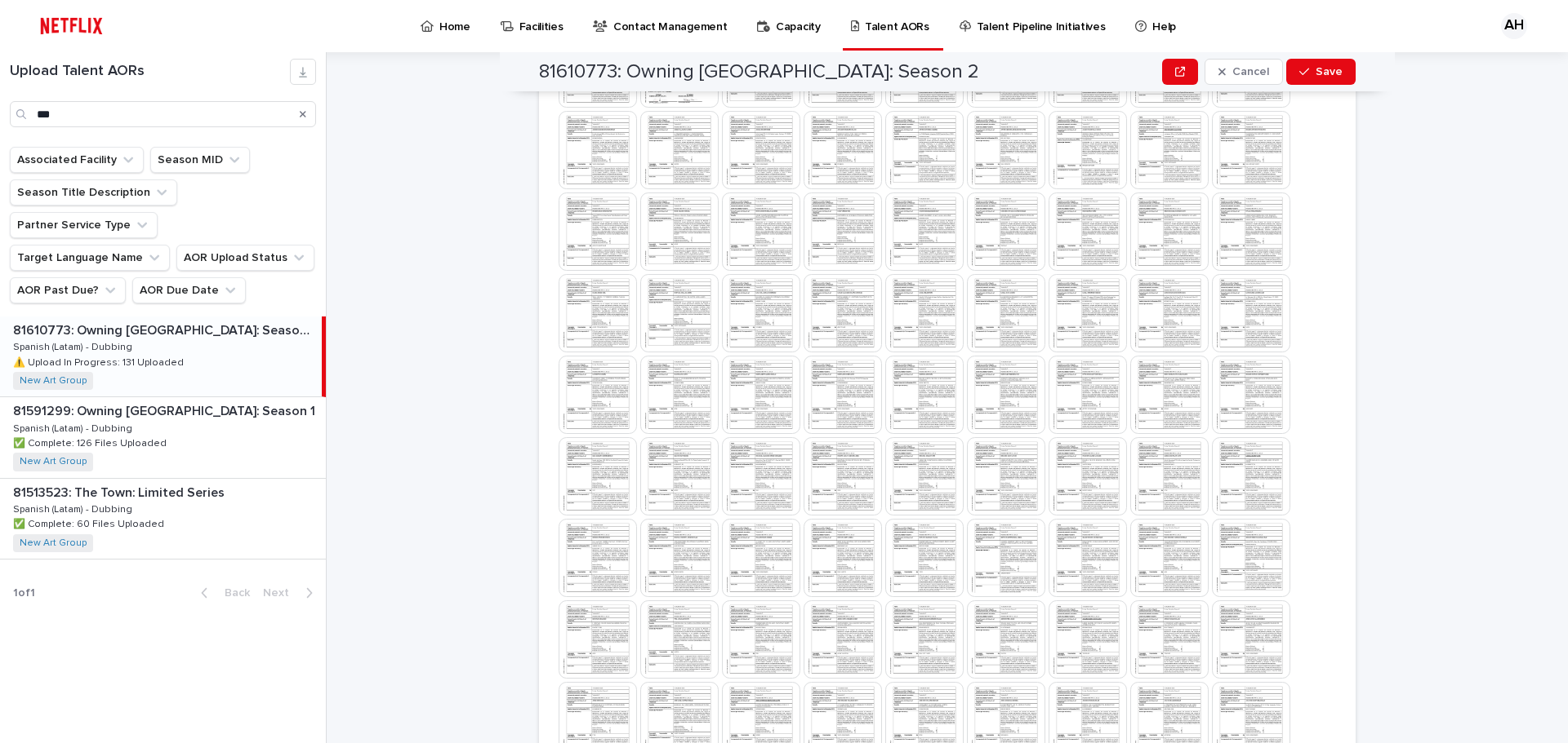
scroll to position [568, 0]
drag, startPoint x: 1305, startPoint y: 74, endPoint x: 1154, endPoint y: 244, distance: 227.4
click at [1305, 74] on div "button" at bounding box center [1307, 71] width 16 height 12
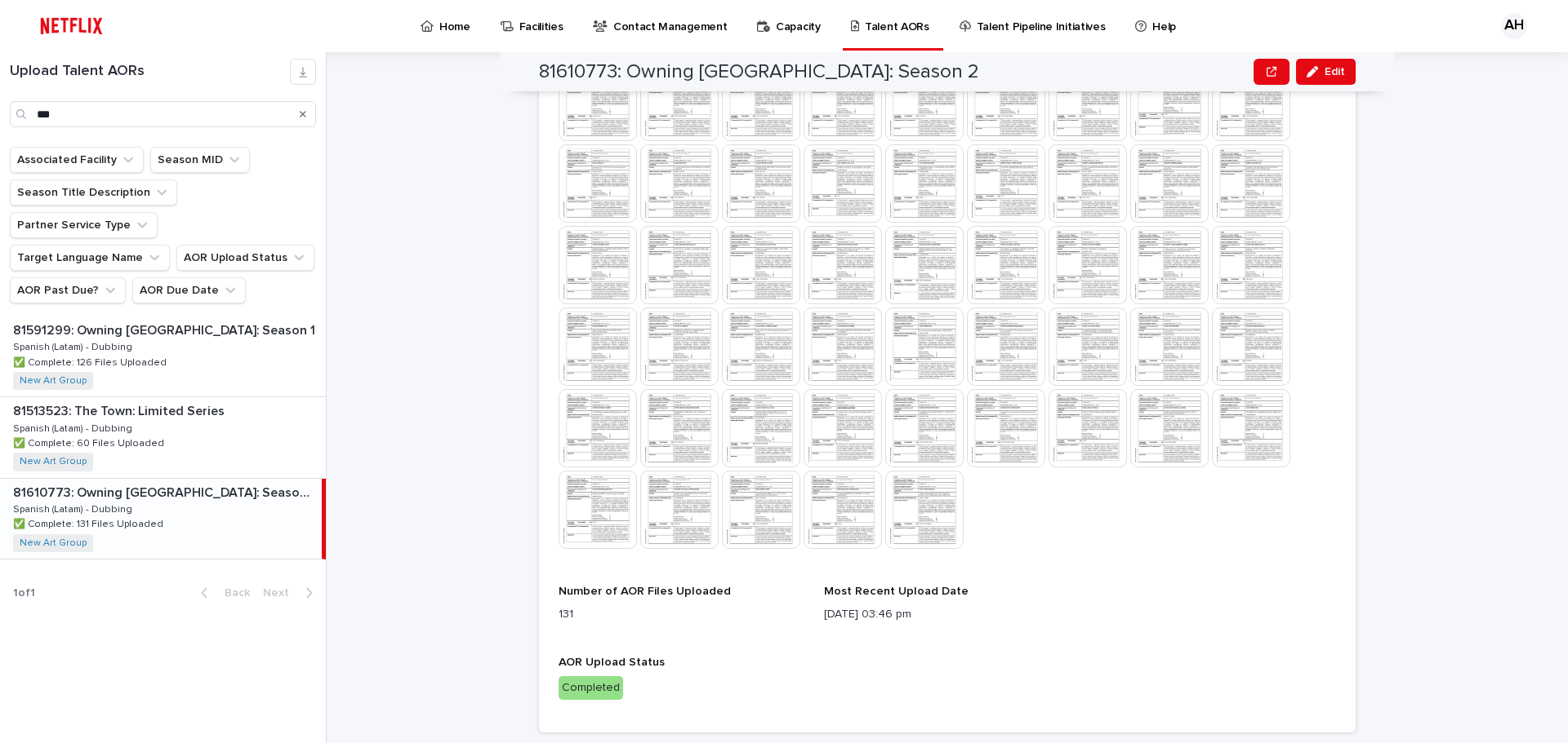
scroll to position [1320, 0]
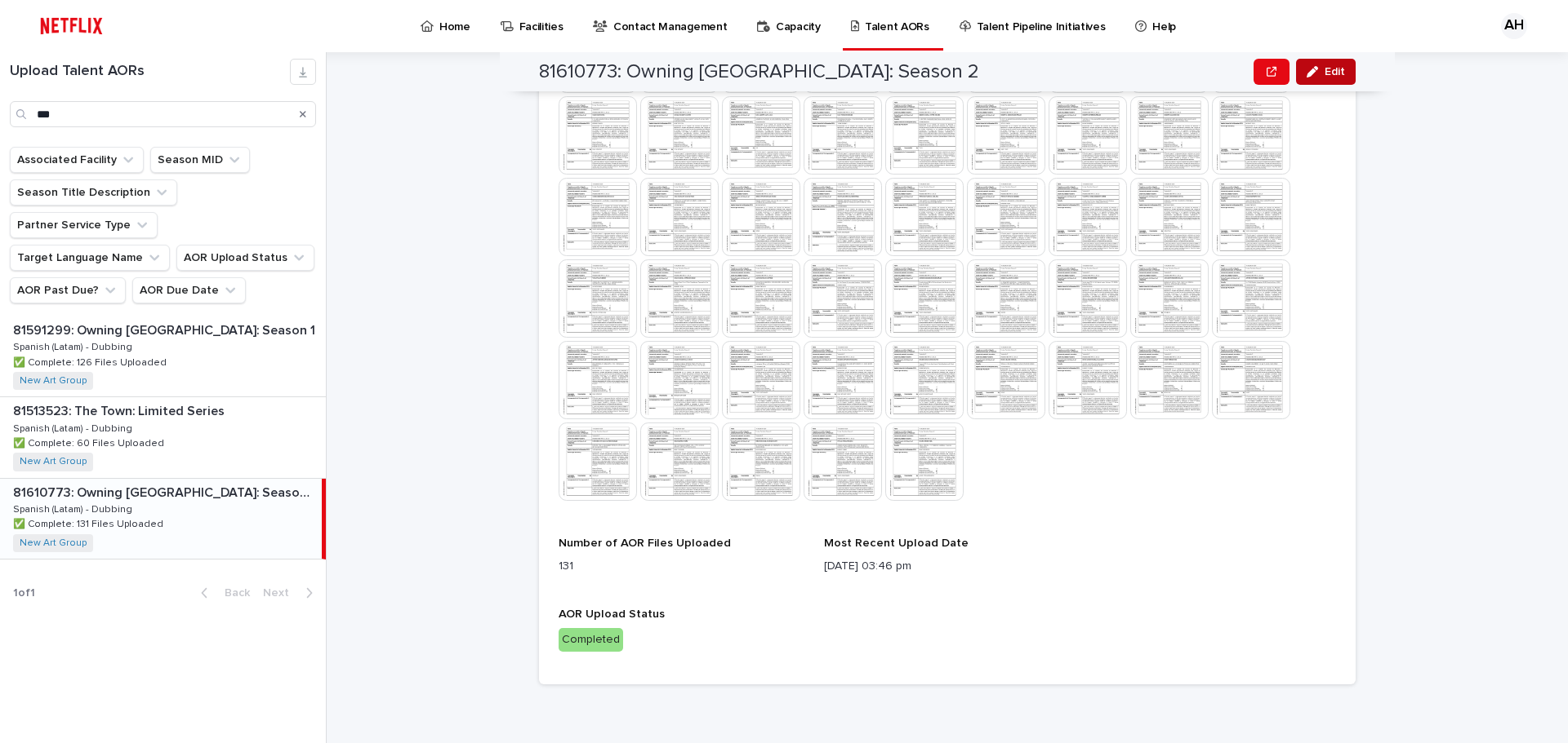
click at [1328, 70] on span "Edit" at bounding box center [1334, 71] width 21 height 12
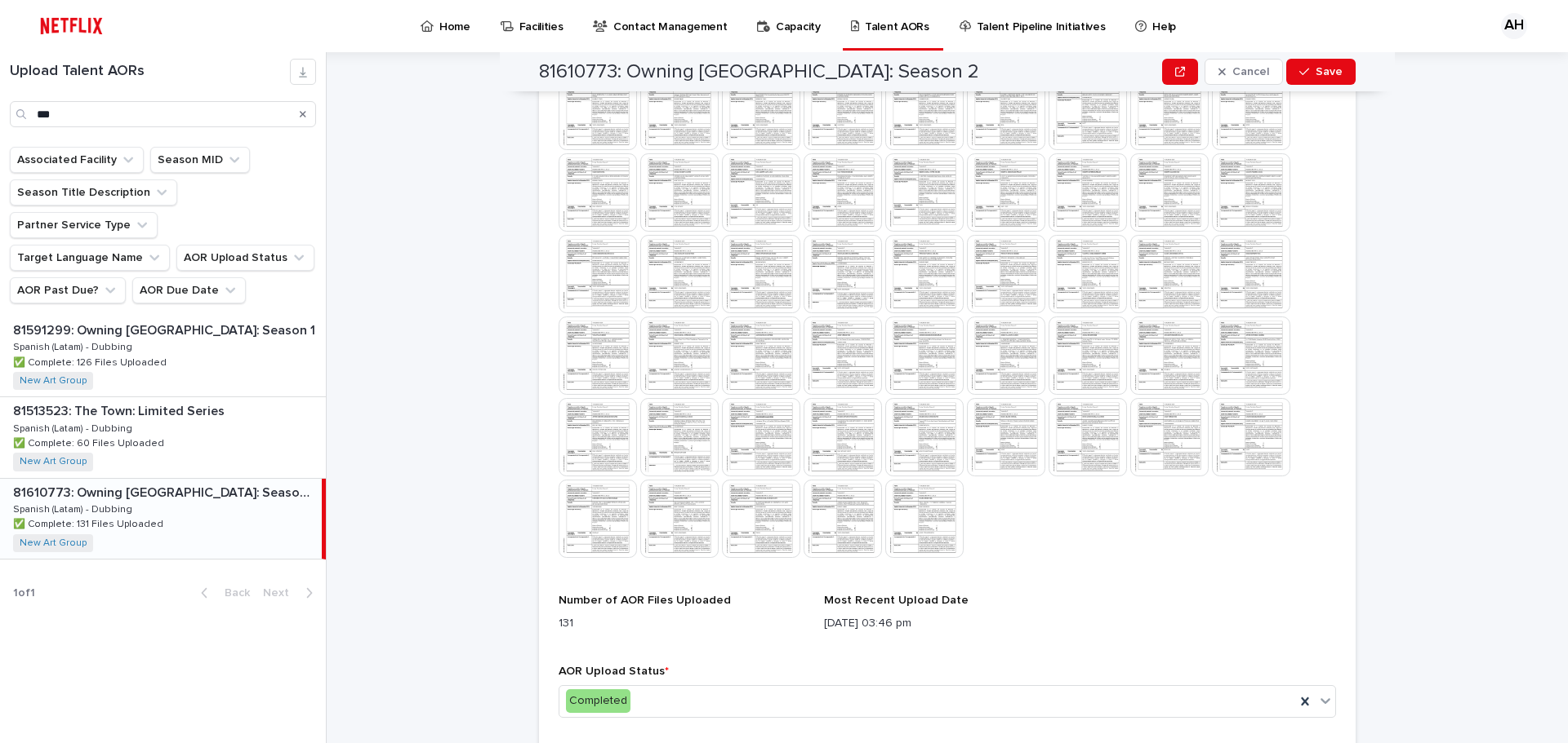
scroll to position [1329, 0]
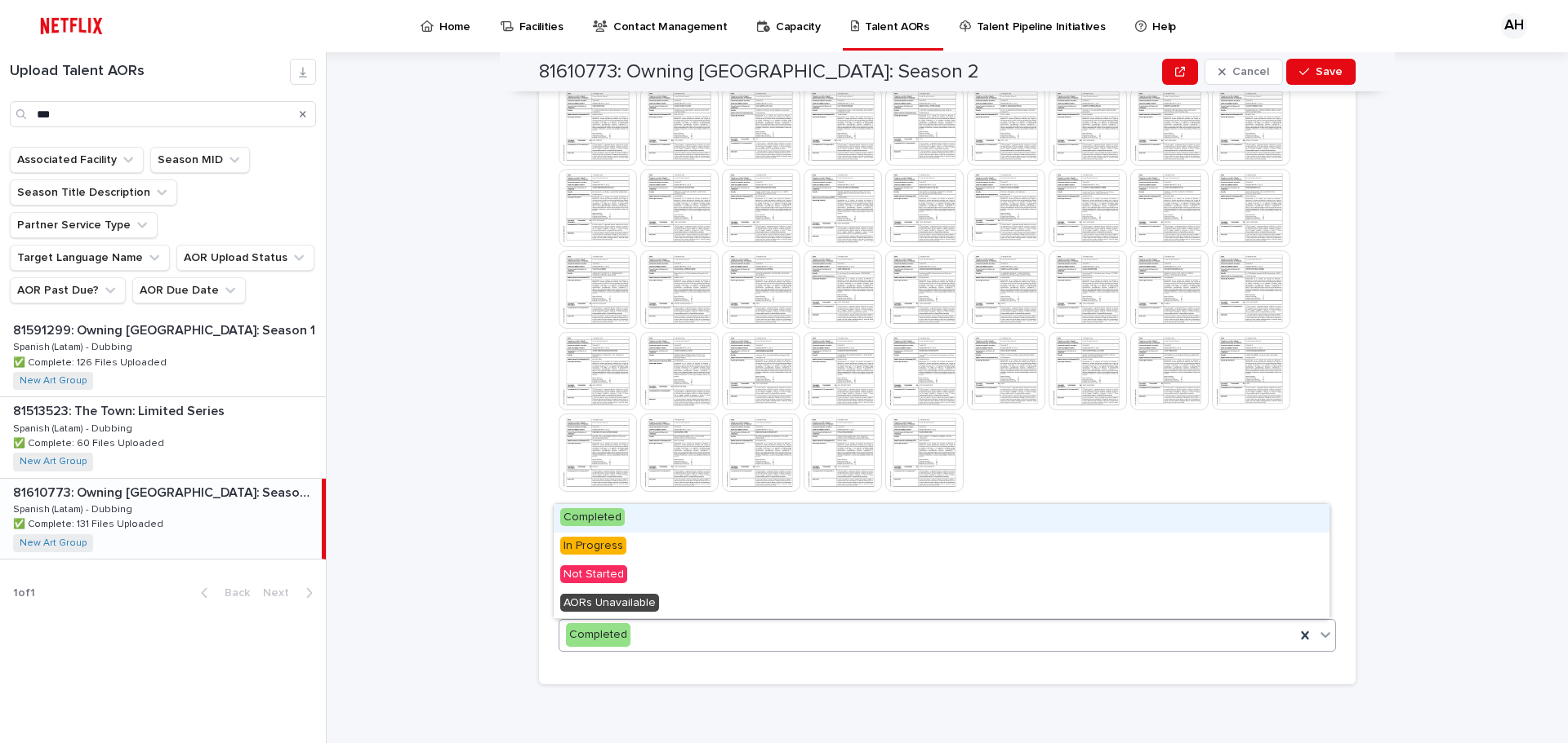
click at [908, 633] on div "Completed" at bounding box center [926, 635] width 735 height 27
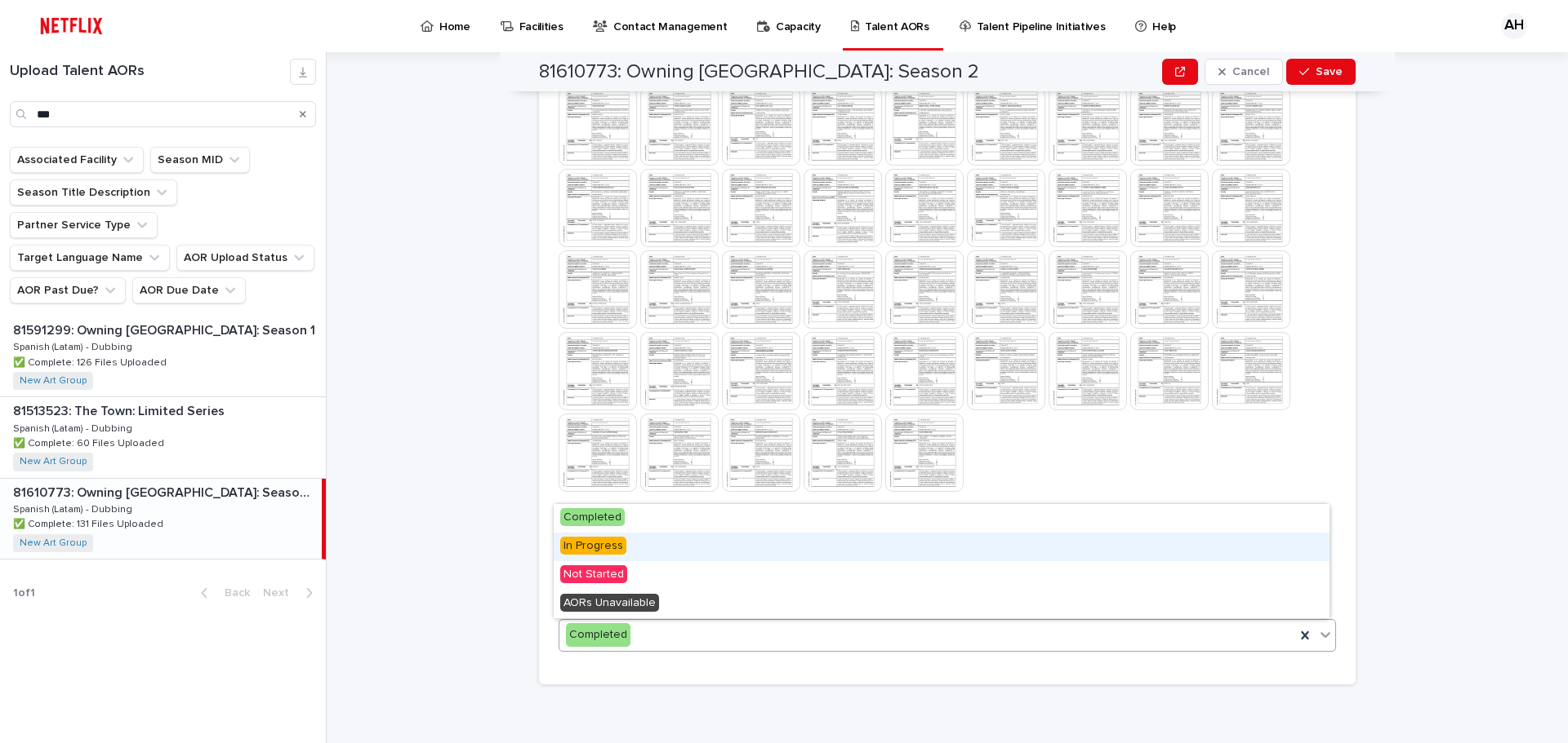
click at [608, 543] on span "In Progress" at bounding box center [592, 546] width 66 height 18
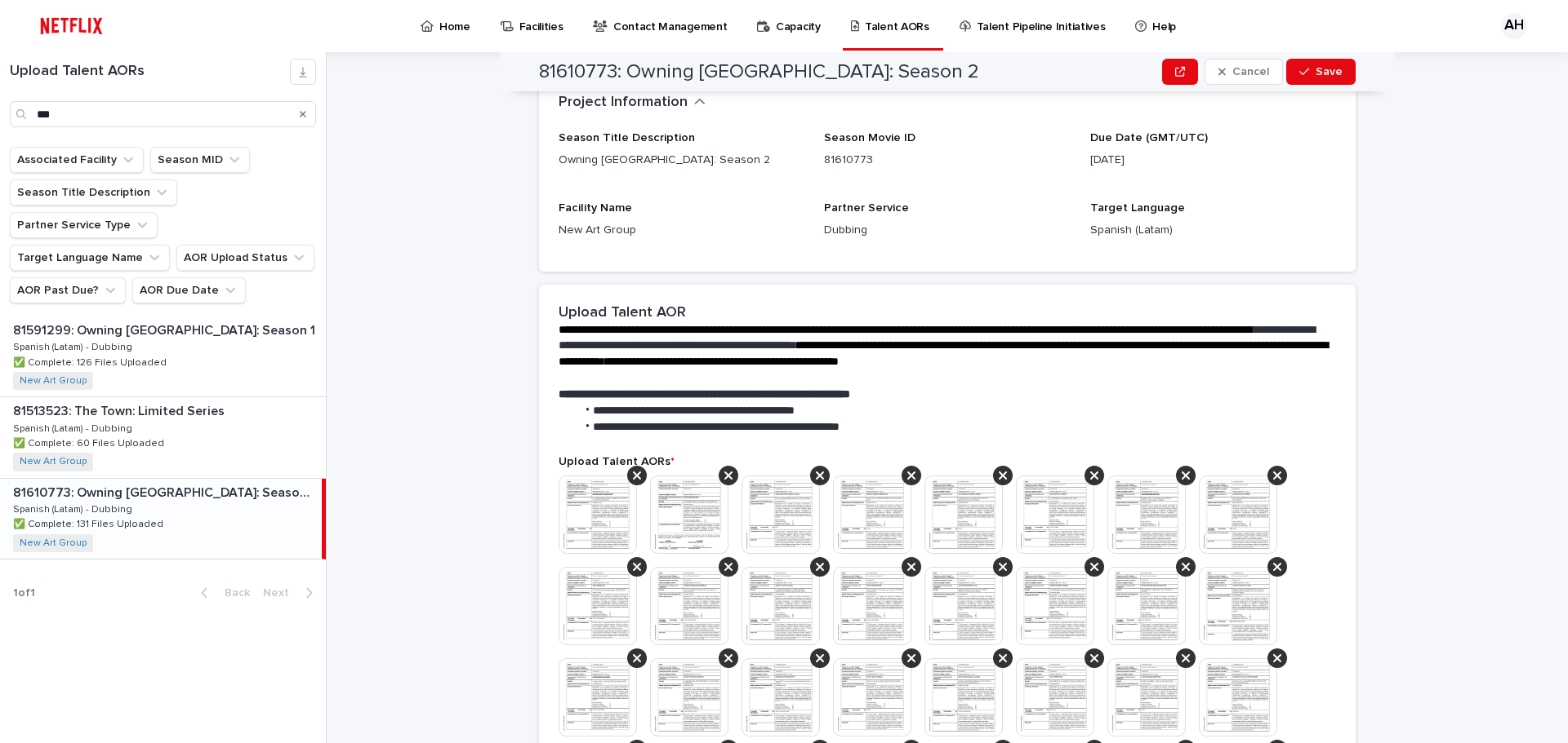
scroll to position [571, 0]
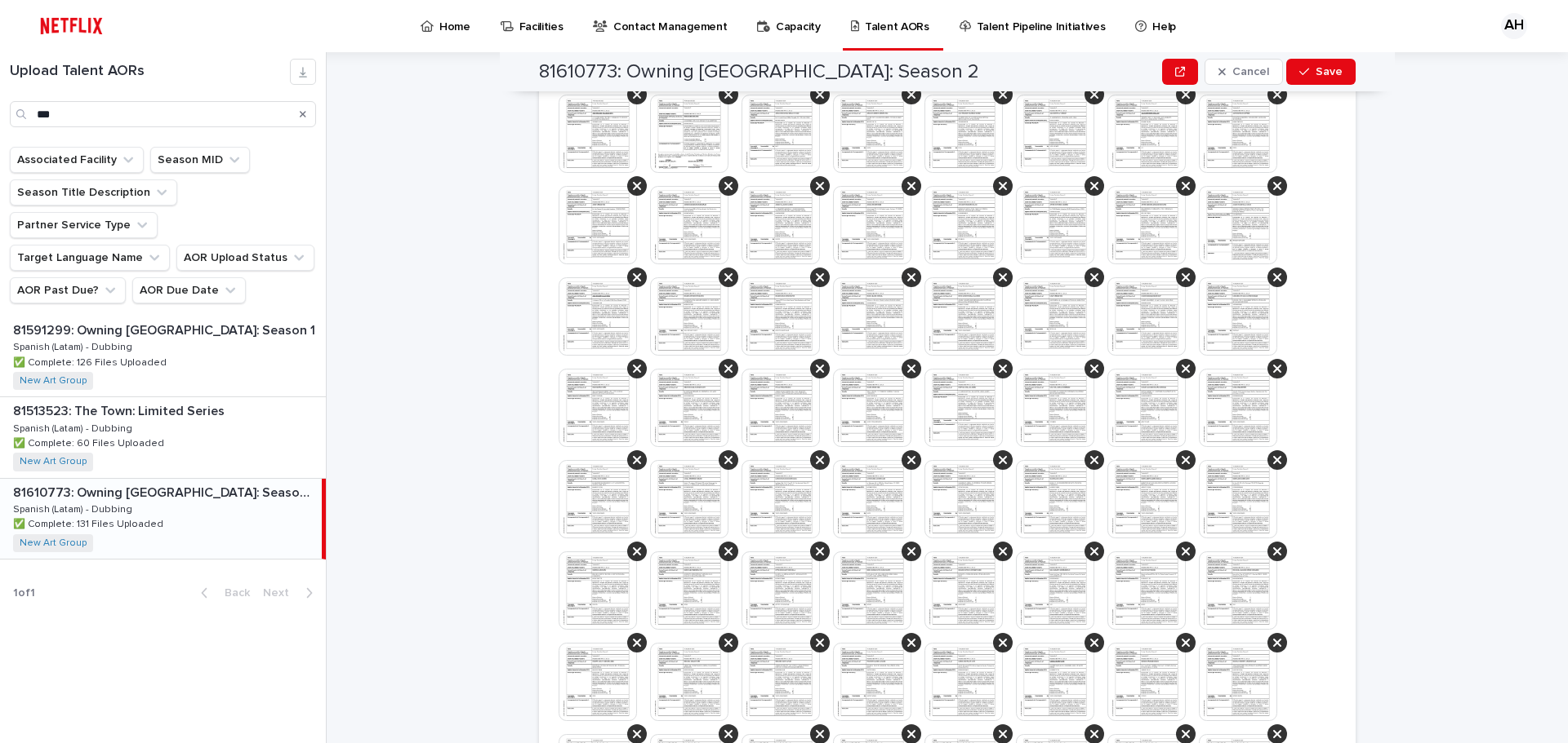
click at [787, 219] on img at bounding box center [780, 225] width 78 height 78
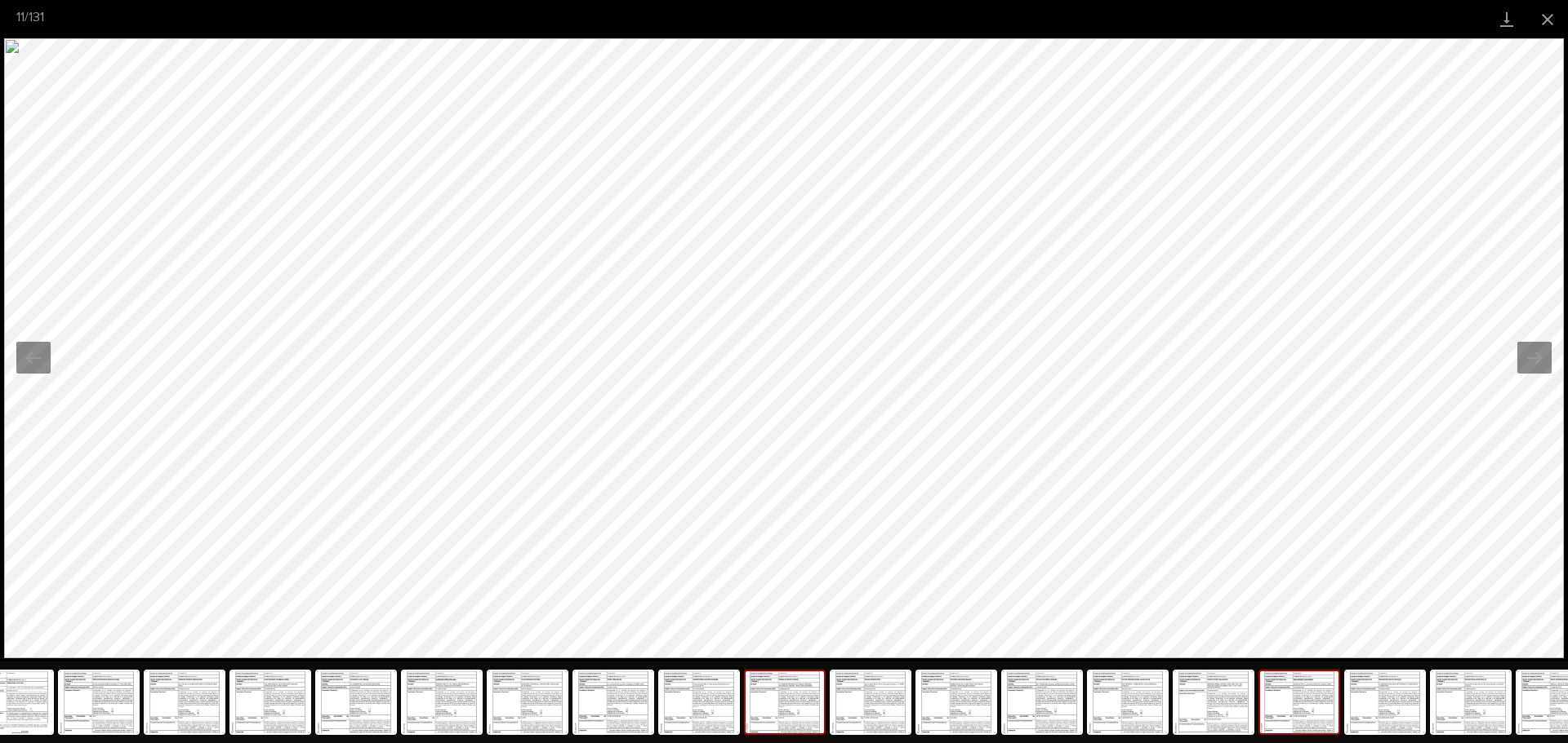
click at [1312, 708] on img at bounding box center [1299, 703] width 78 height 62
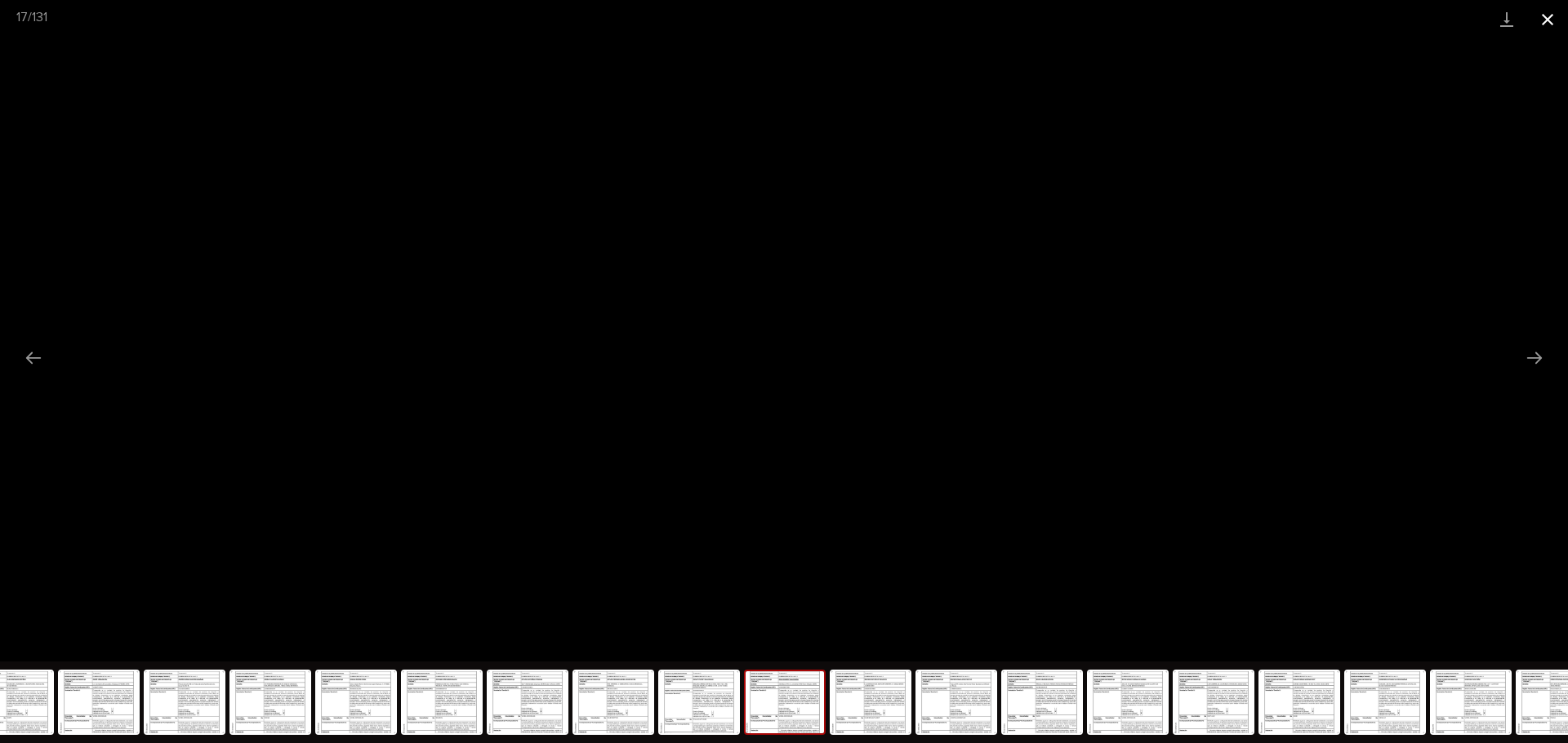
click at [1551, 22] on button "Close gallery" at bounding box center [1546, 19] width 41 height 39
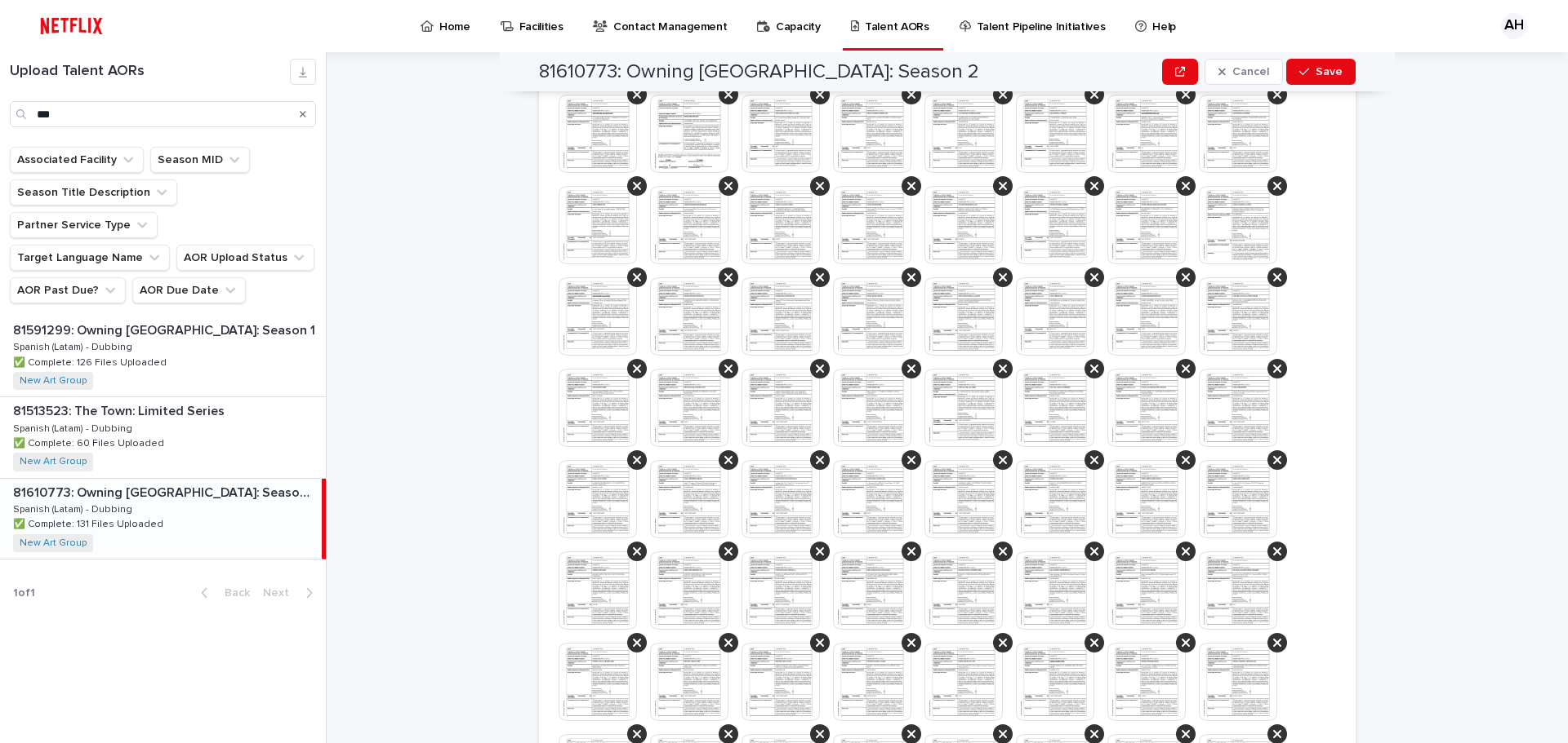
click at [789, 397] on img at bounding box center [780, 407] width 78 height 78
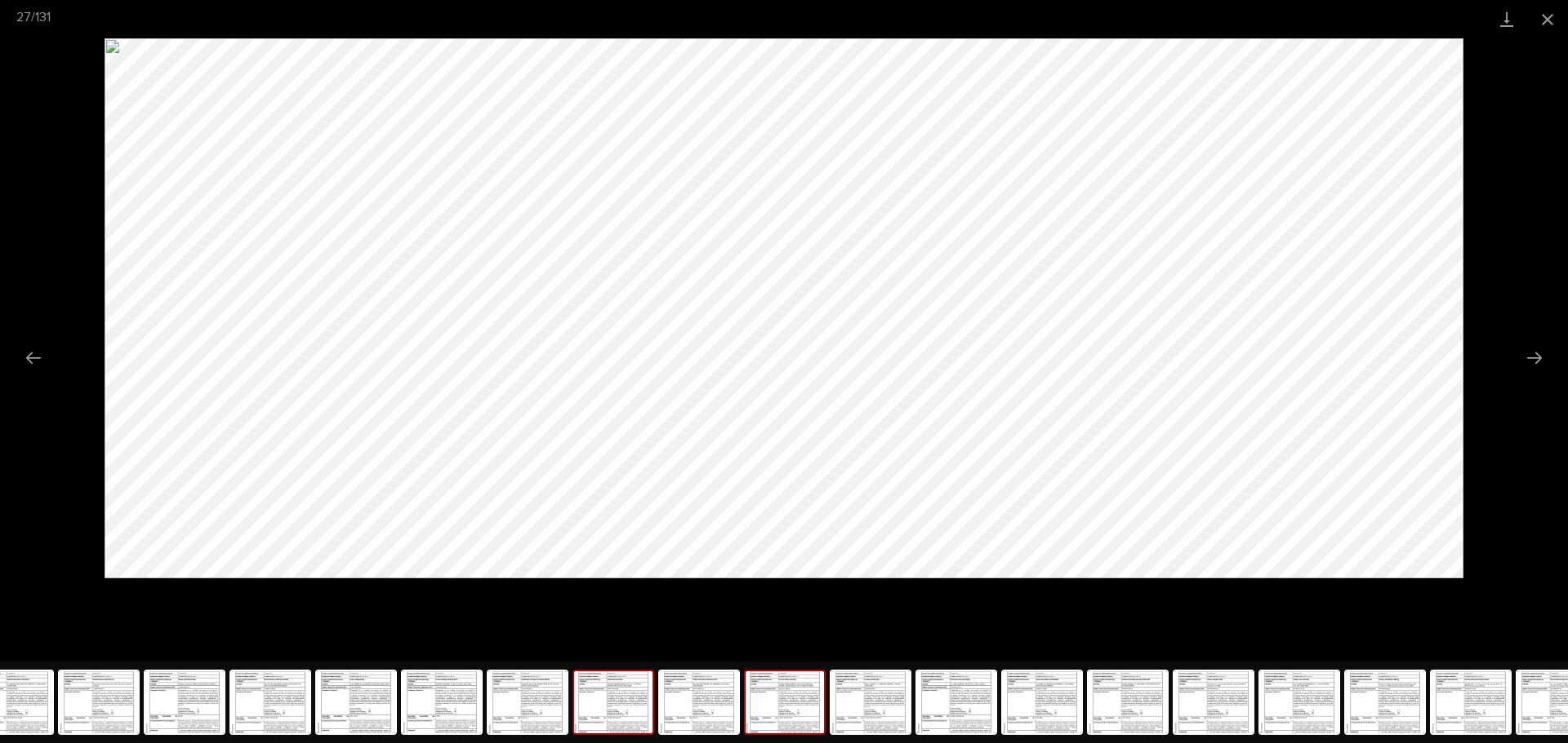
click at [619, 705] on img at bounding box center [613, 703] width 78 height 62
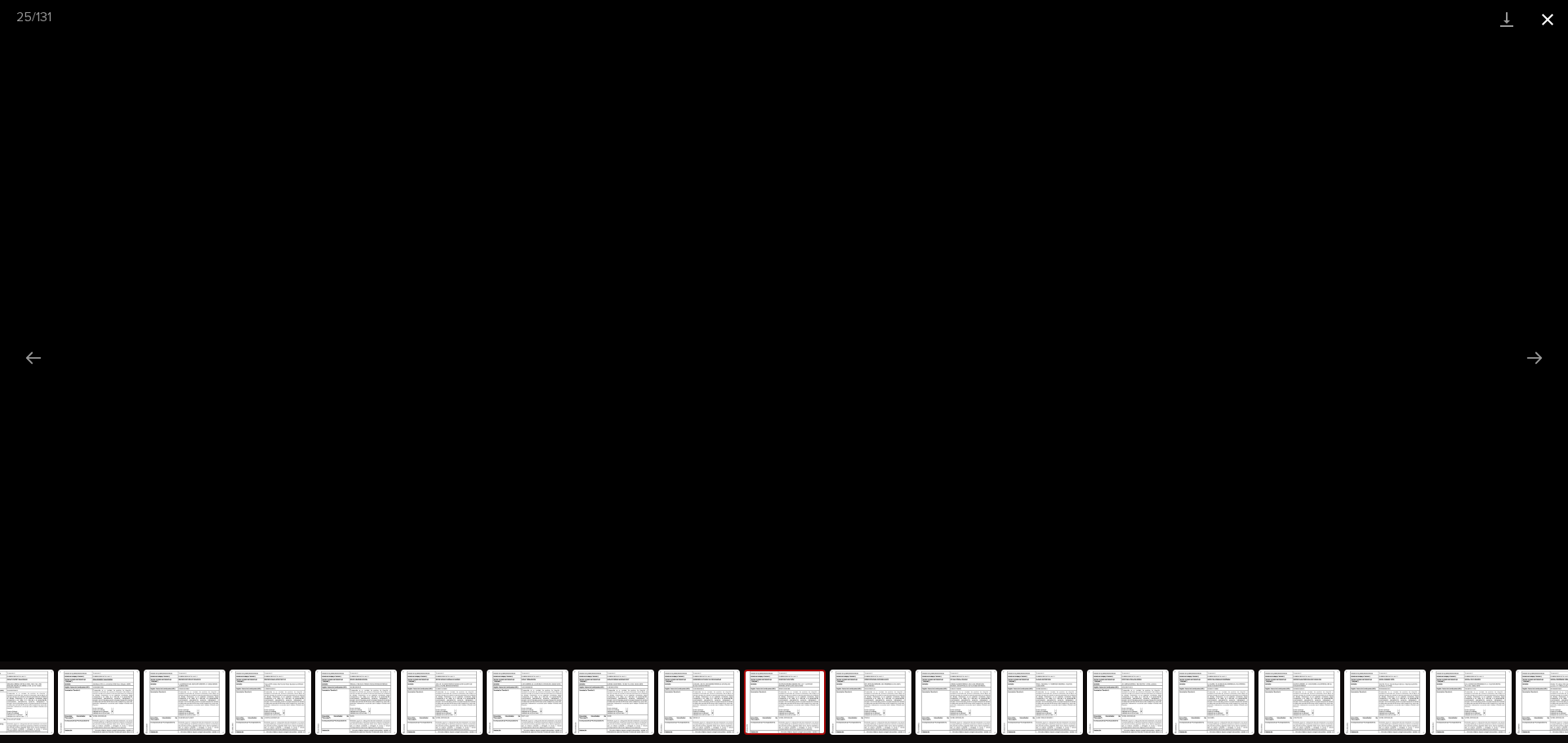
click at [1559, 24] on button "Close gallery" at bounding box center [1546, 19] width 41 height 39
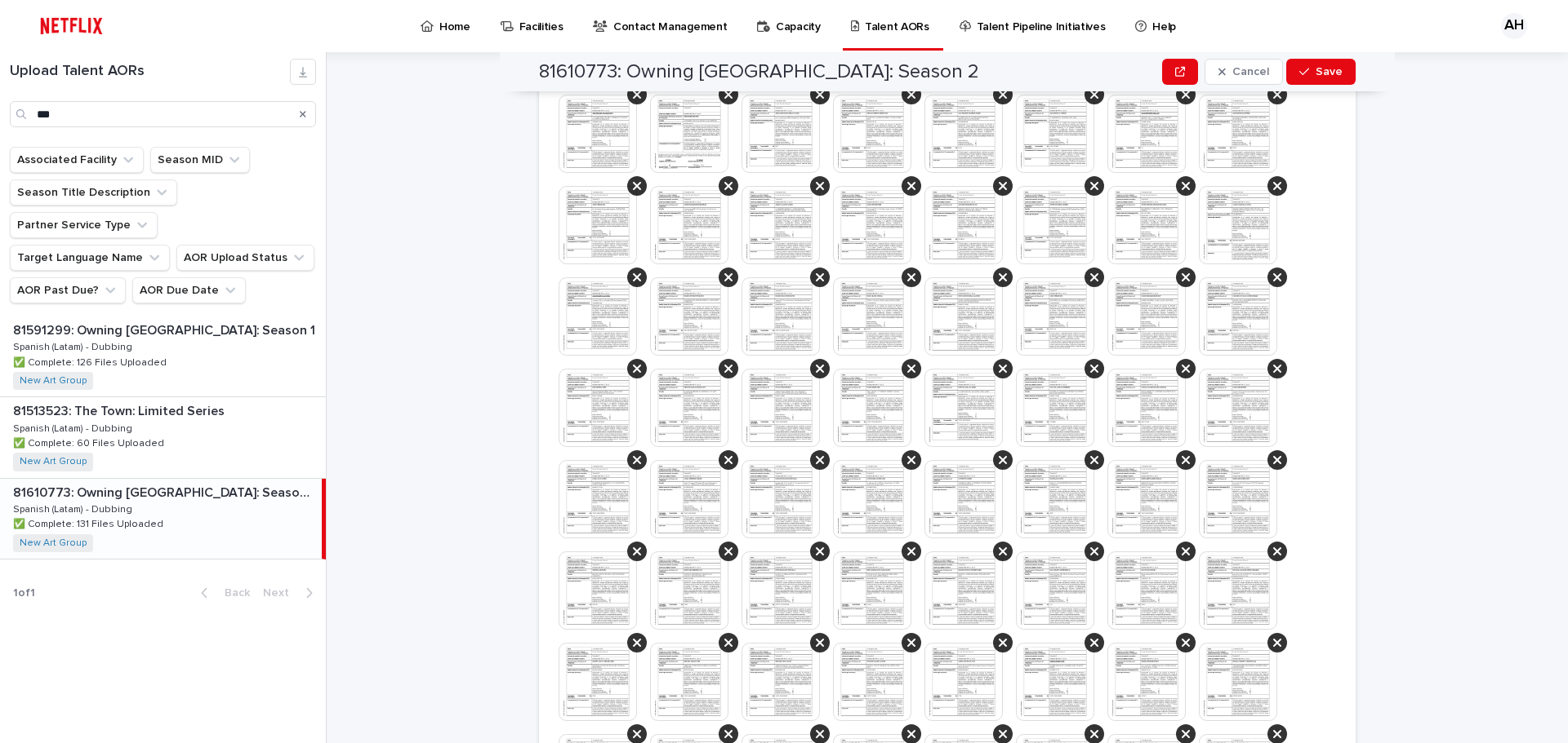
click at [608, 404] on img at bounding box center [597, 407] width 78 height 78
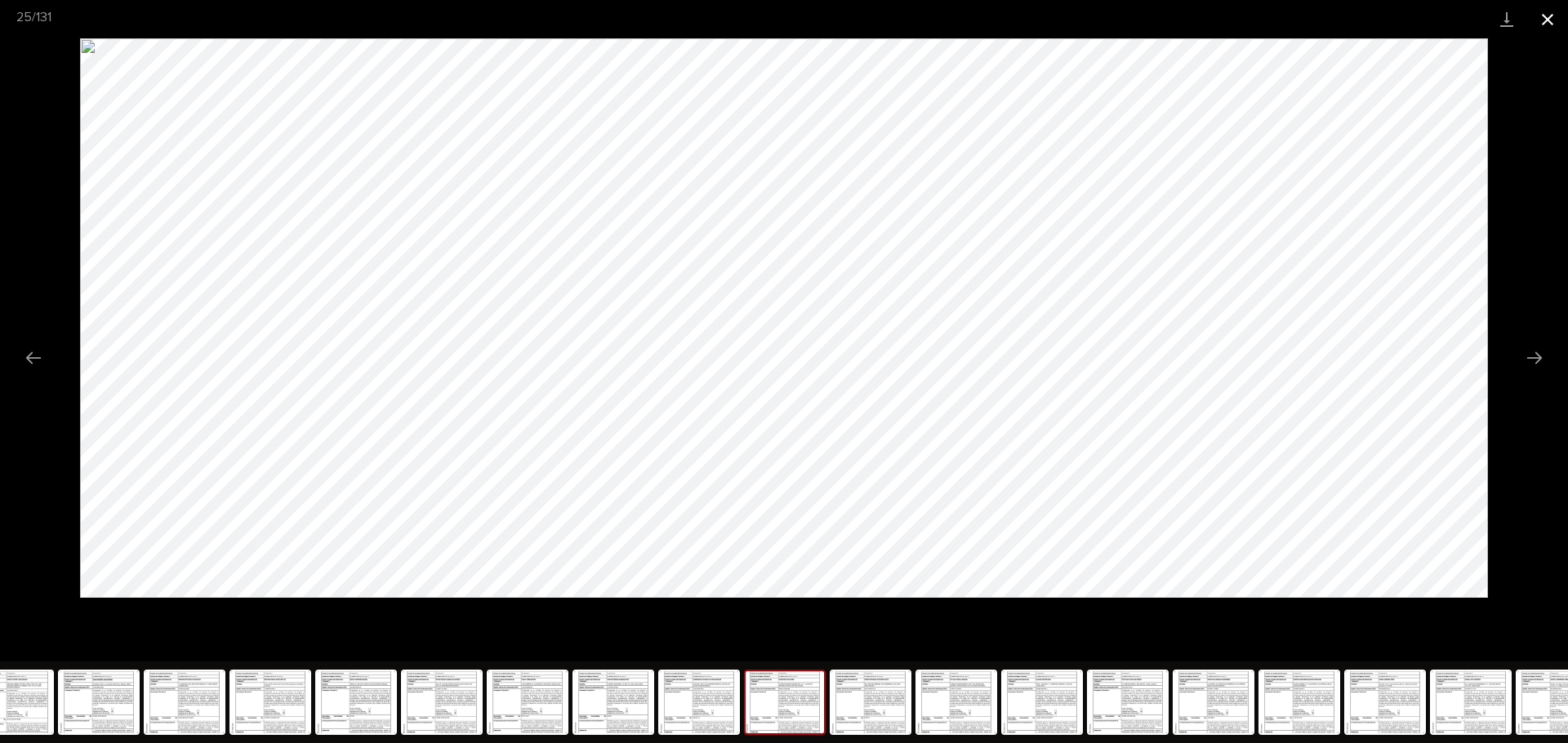
click at [1551, 24] on button "Close gallery" at bounding box center [1546, 19] width 41 height 39
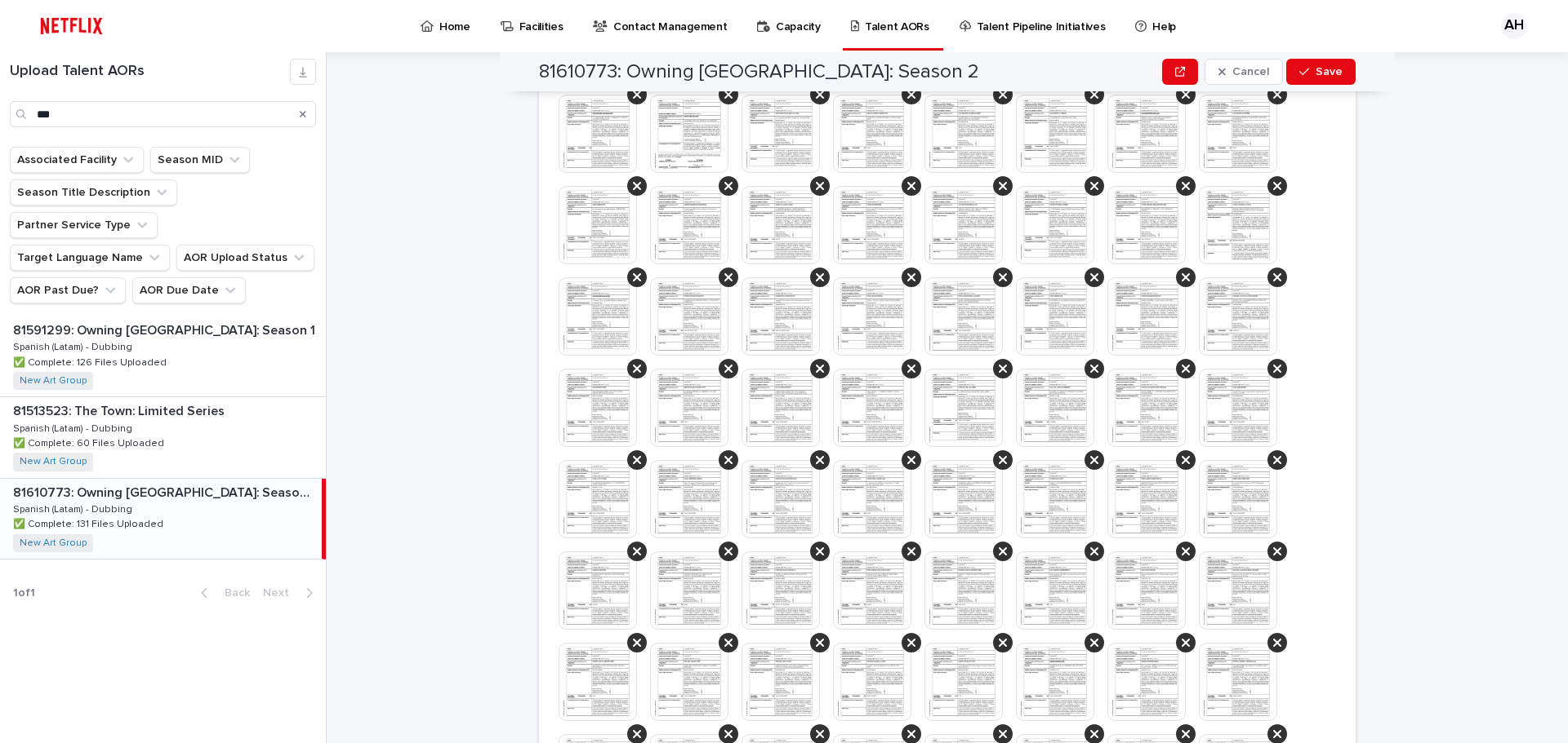
click at [588, 322] on img at bounding box center [597, 316] width 78 height 78
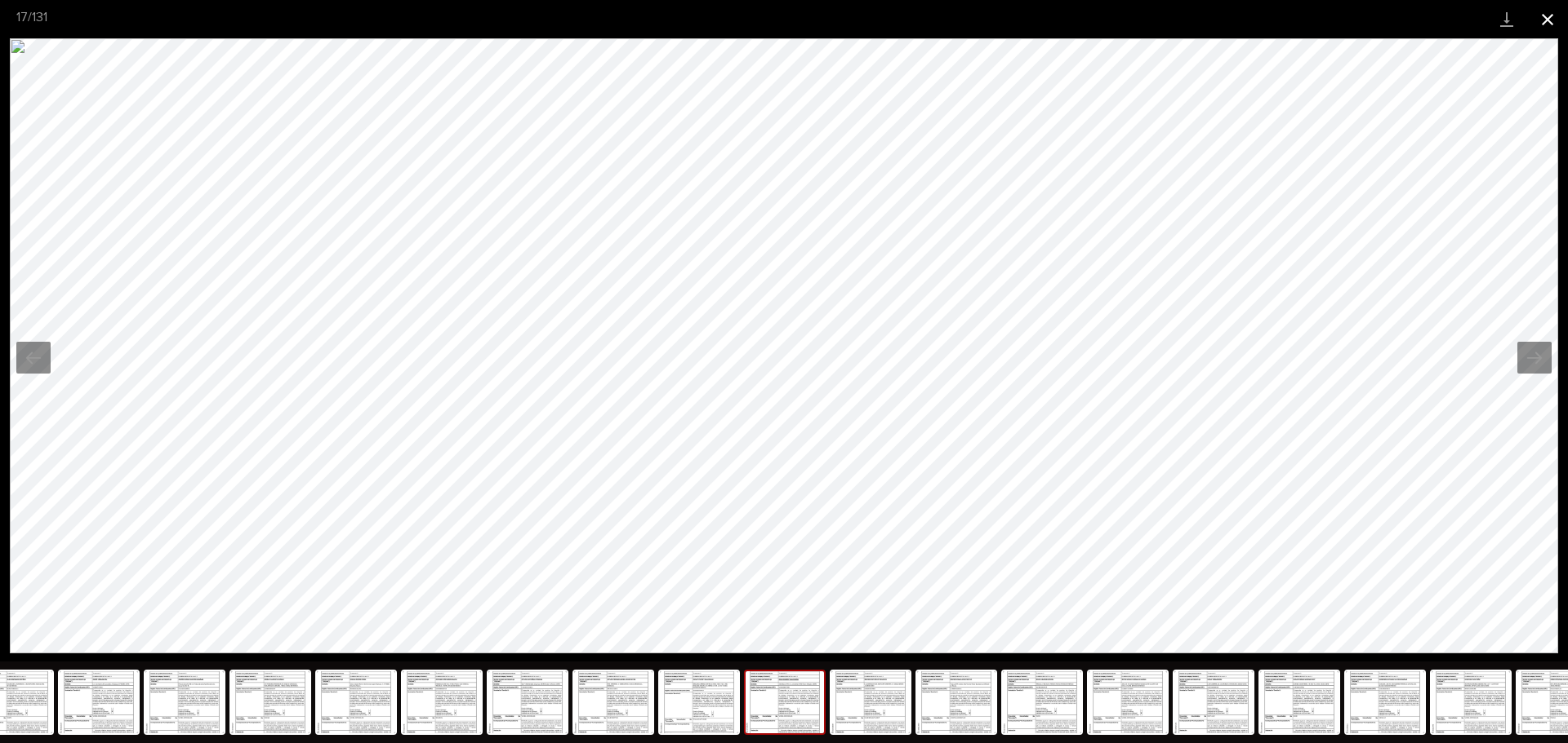
click at [1549, 22] on button "Close gallery" at bounding box center [1546, 19] width 41 height 39
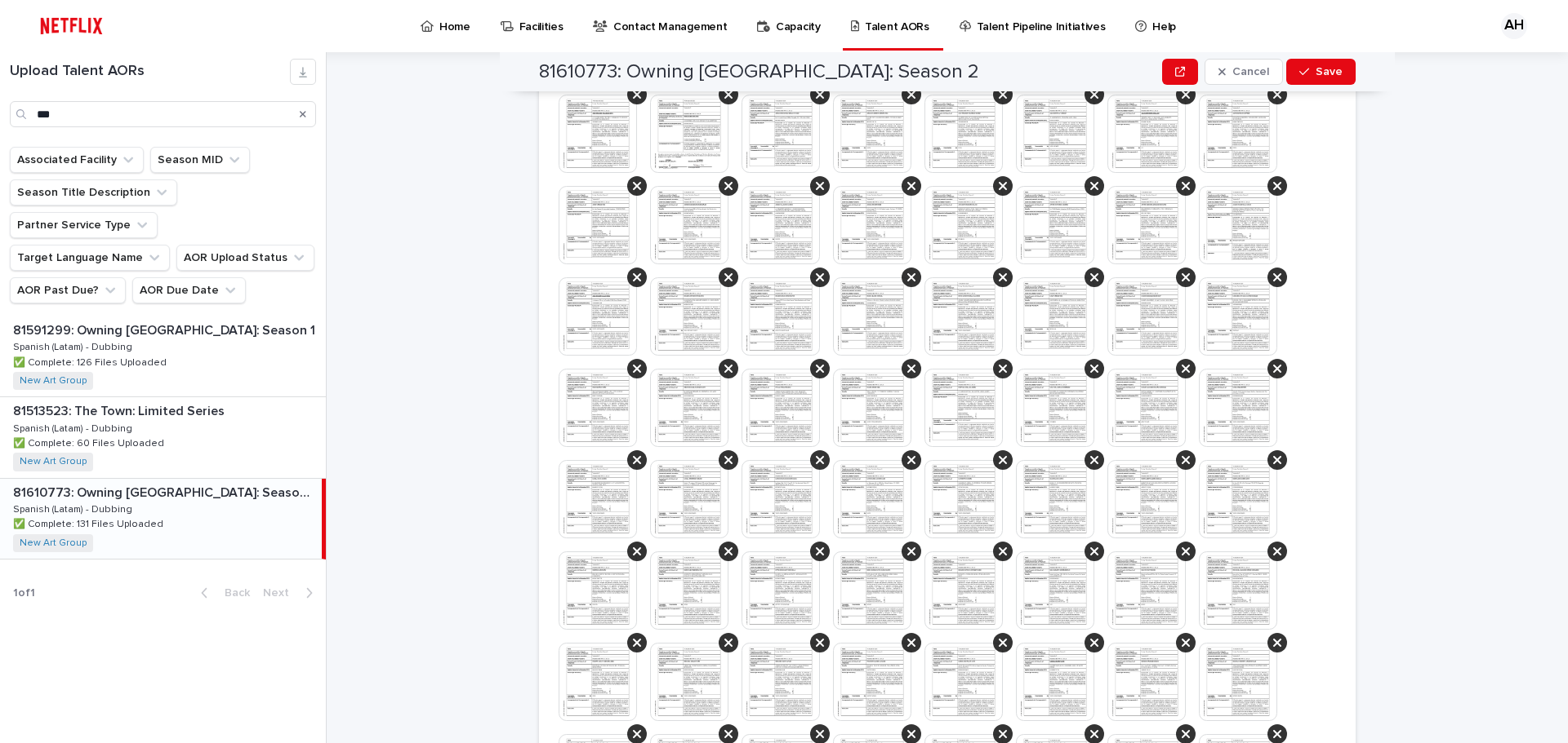
click at [588, 414] on img at bounding box center [597, 407] width 78 height 78
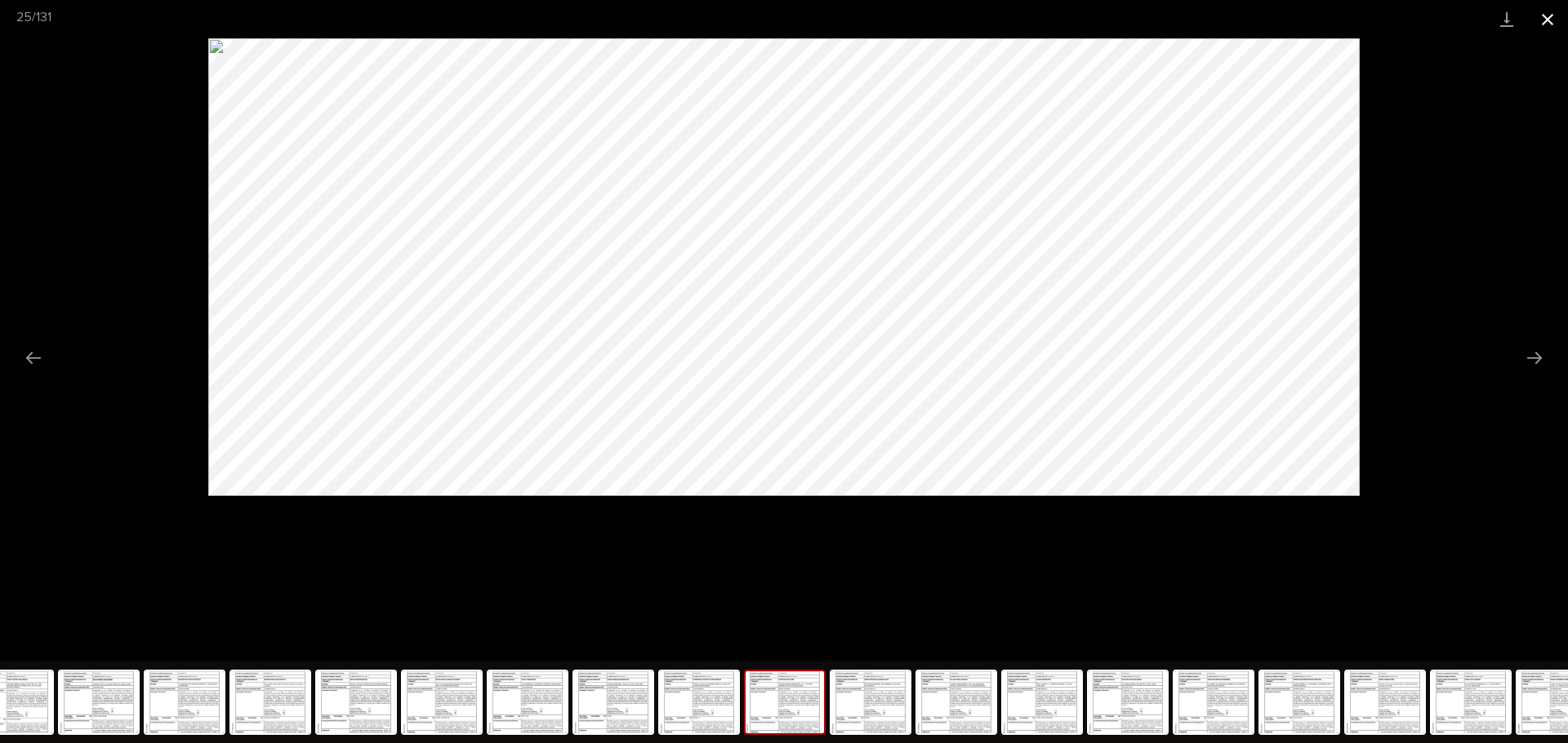
click at [1550, 22] on button "Close gallery" at bounding box center [1546, 19] width 41 height 39
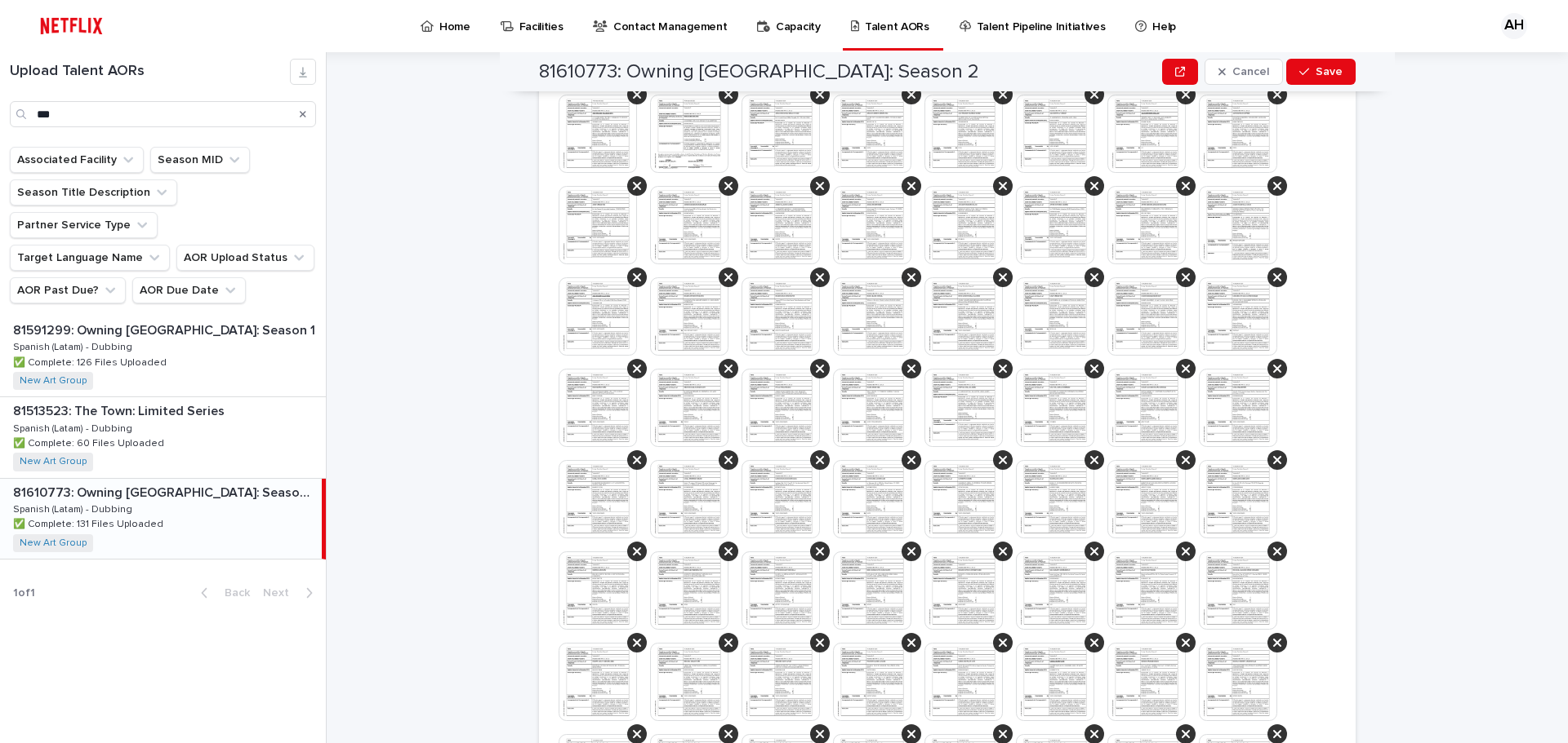
scroll to position [381, 0]
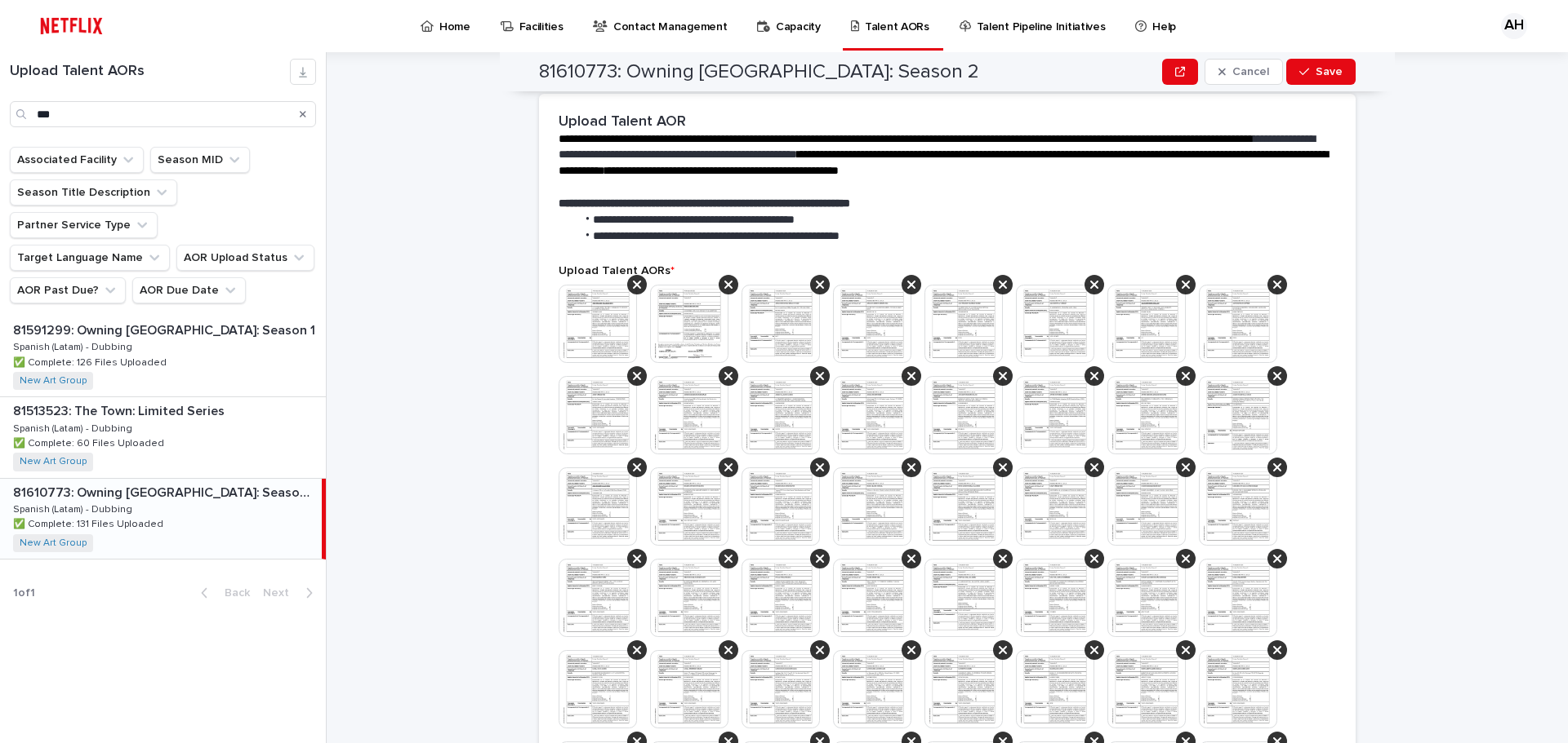
click at [594, 579] on img at bounding box center [597, 597] width 78 height 78
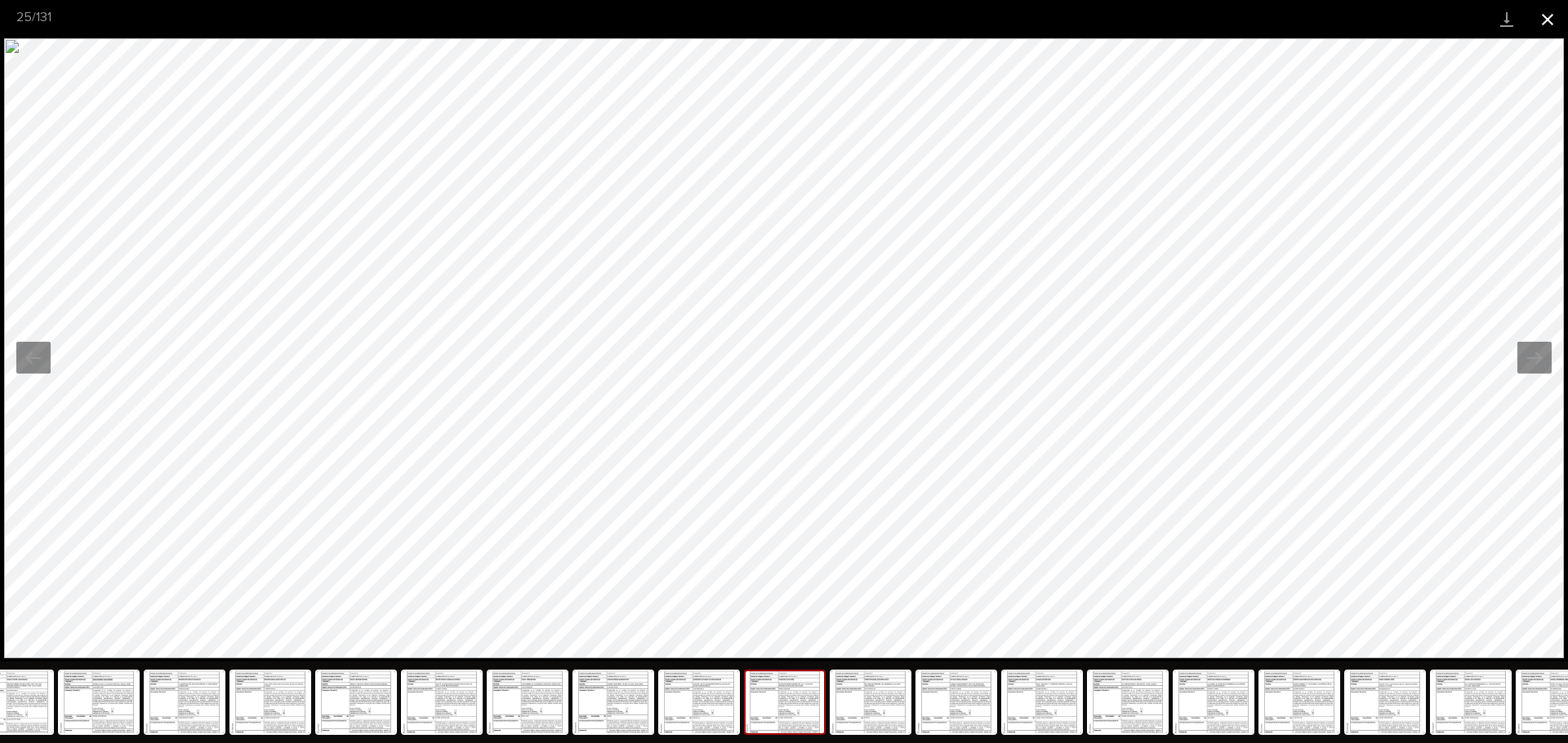
click at [1561, 18] on button "Close gallery" at bounding box center [1546, 19] width 41 height 39
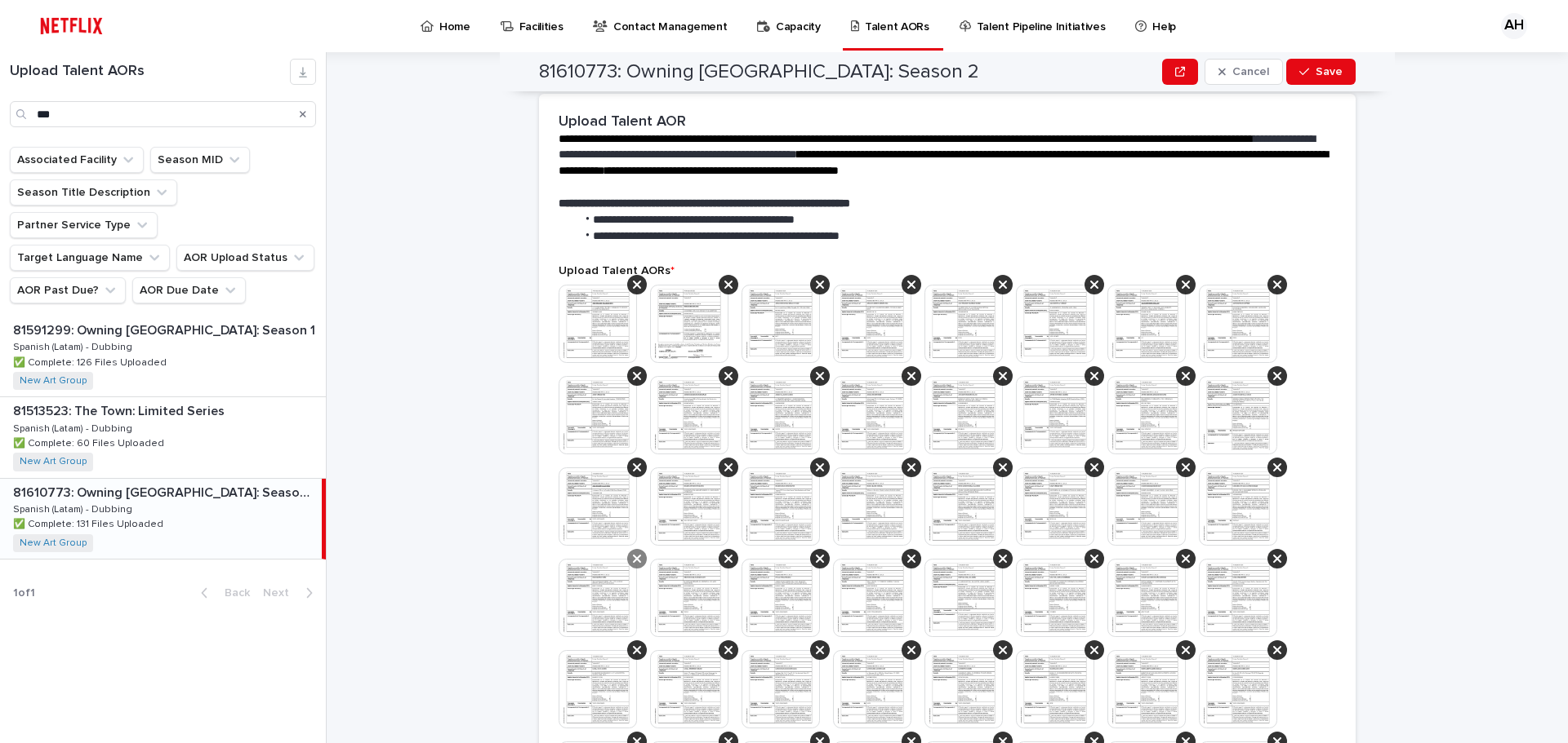
click at [633, 558] on icon at bounding box center [636, 559] width 8 height 8
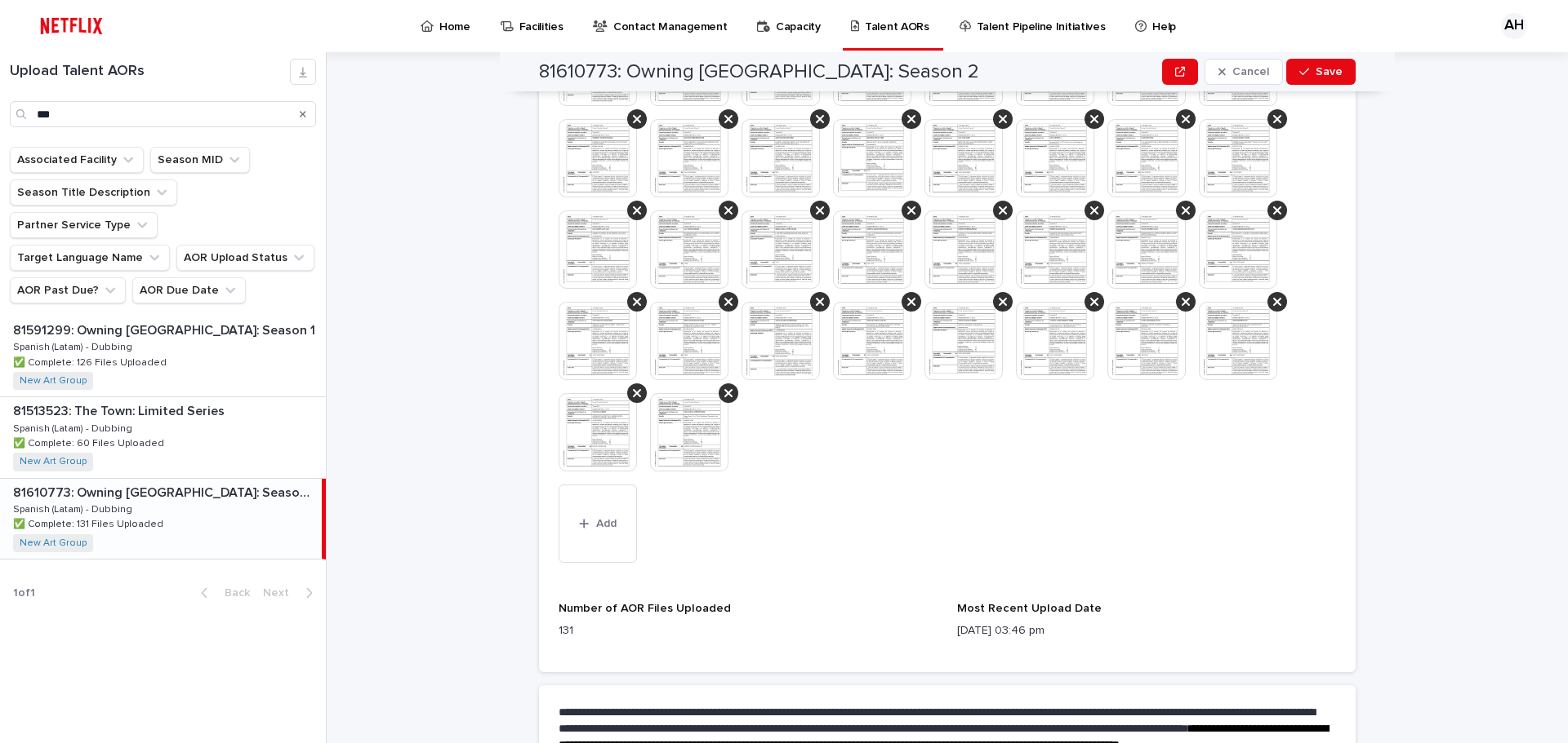
scroll to position [1926, 0]
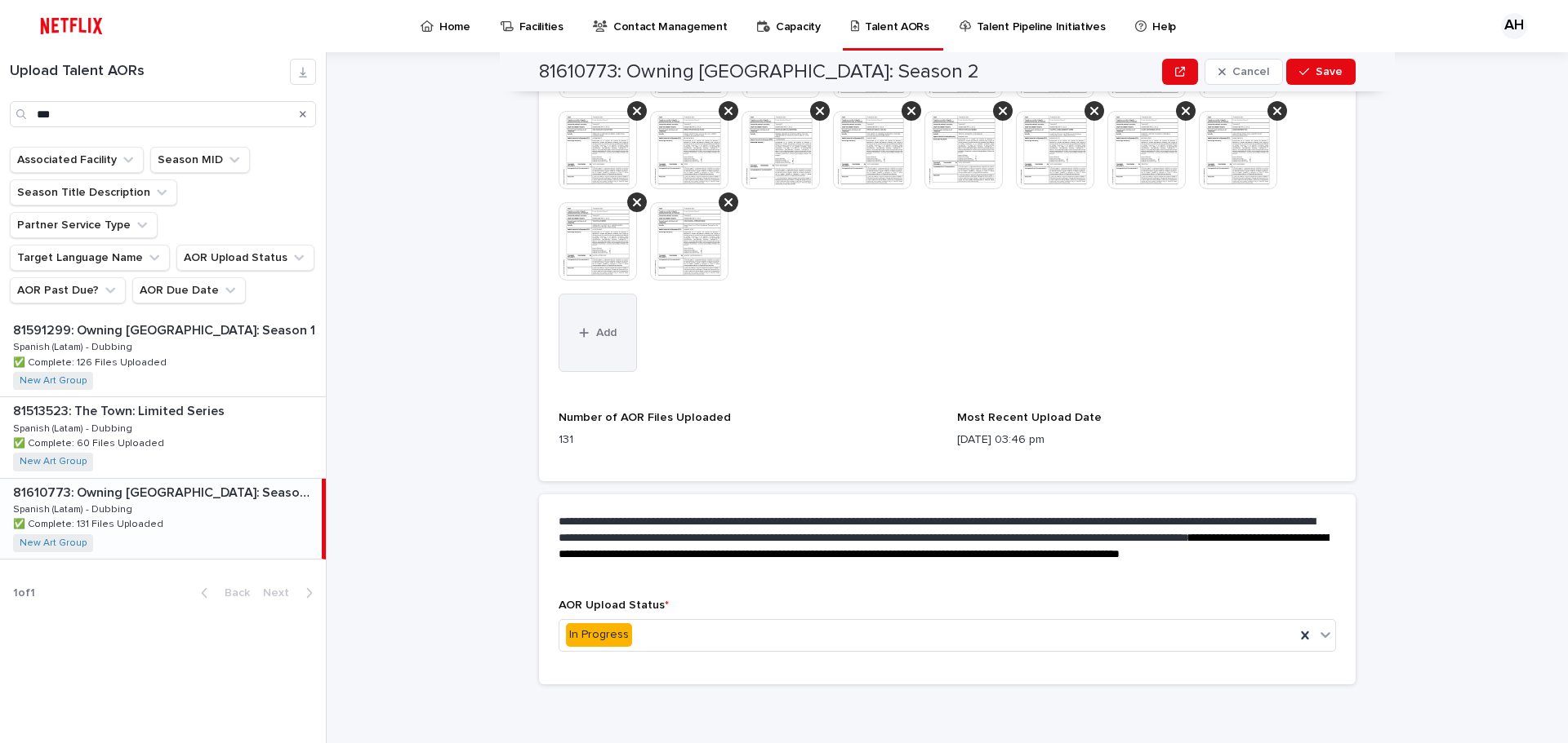
click at [599, 337] on span "Add" at bounding box center [606, 333] width 21 height 12
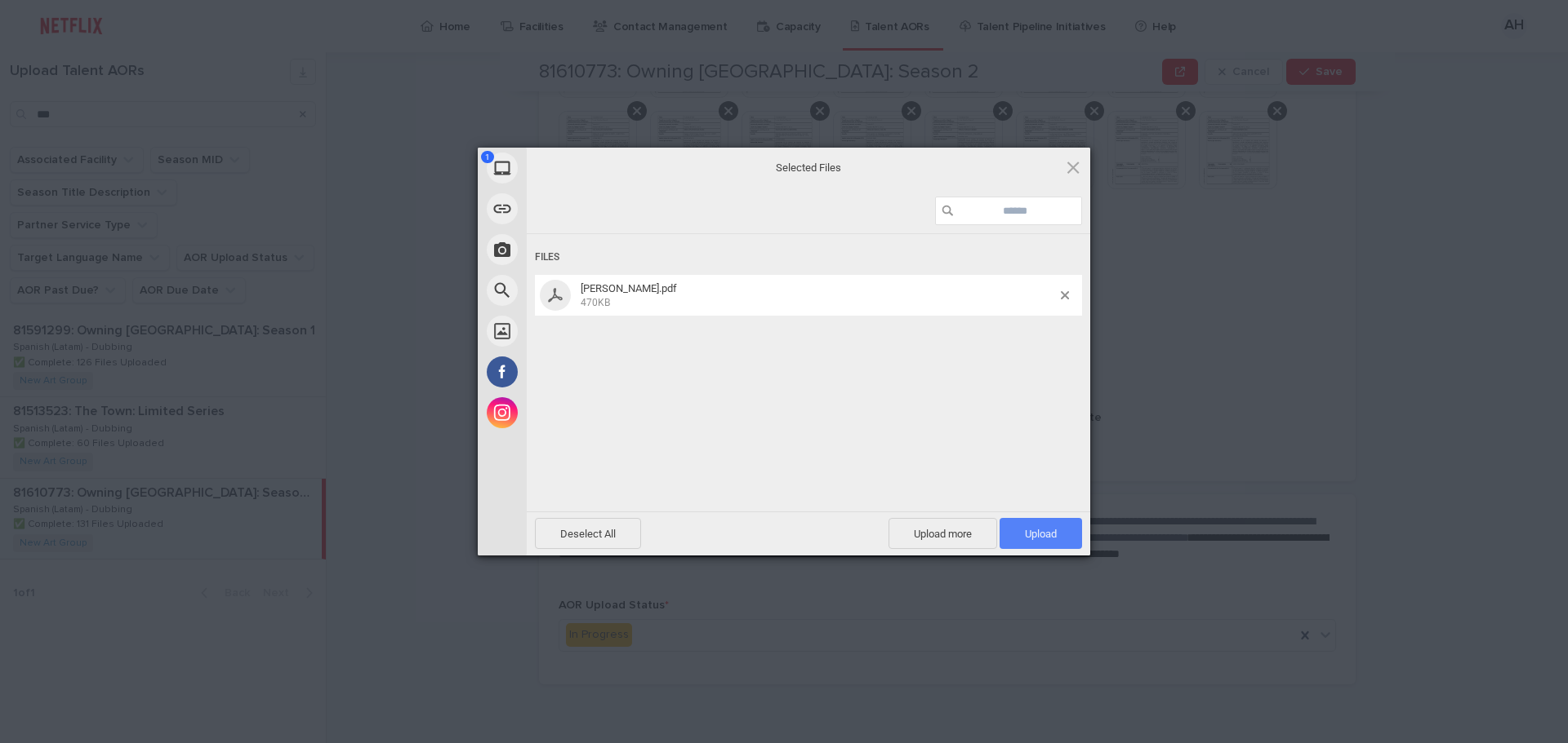
click at [1050, 532] on span "Upload 1" at bounding box center [1040, 534] width 32 height 13
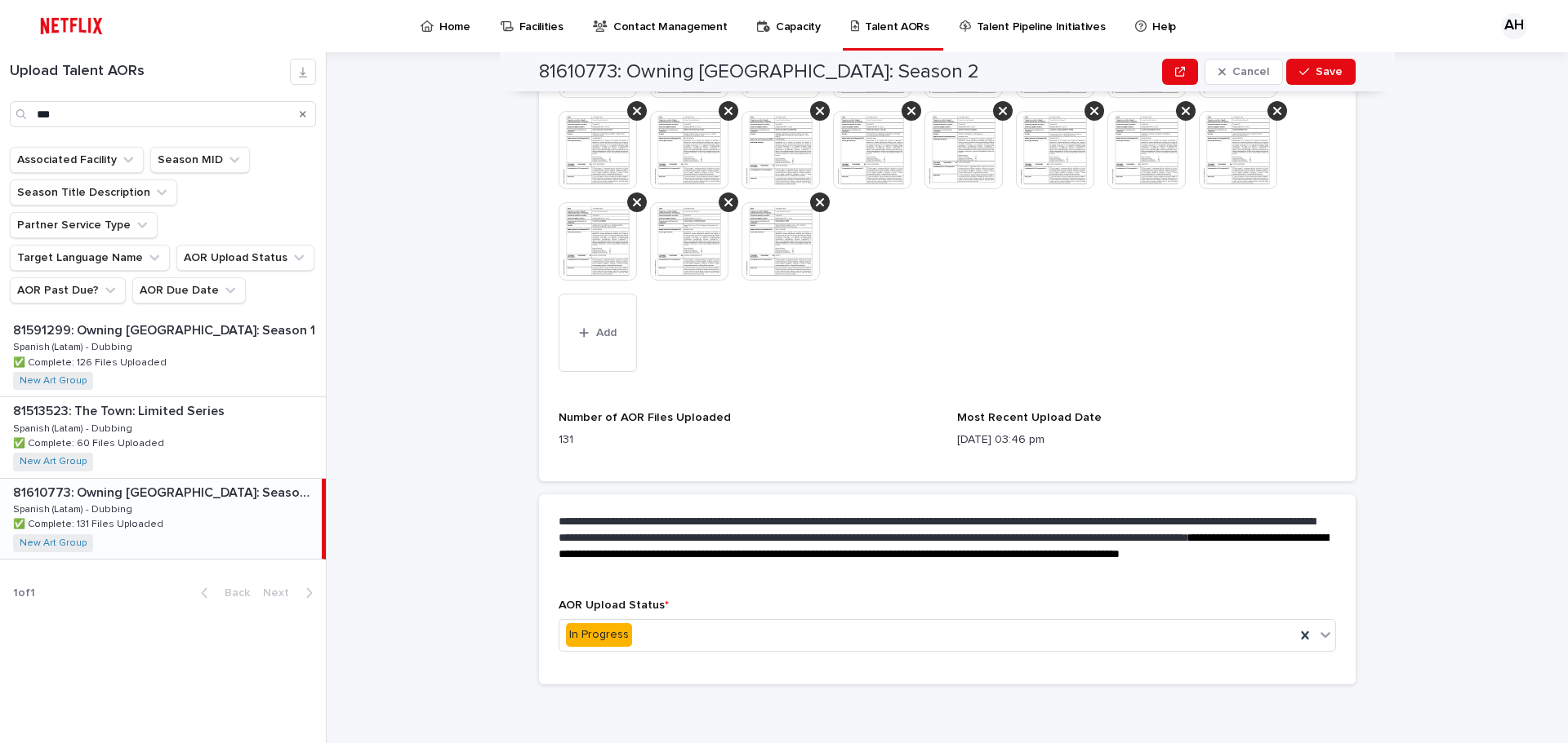
click at [779, 259] on img at bounding box center [780, 241] width 78 height 78
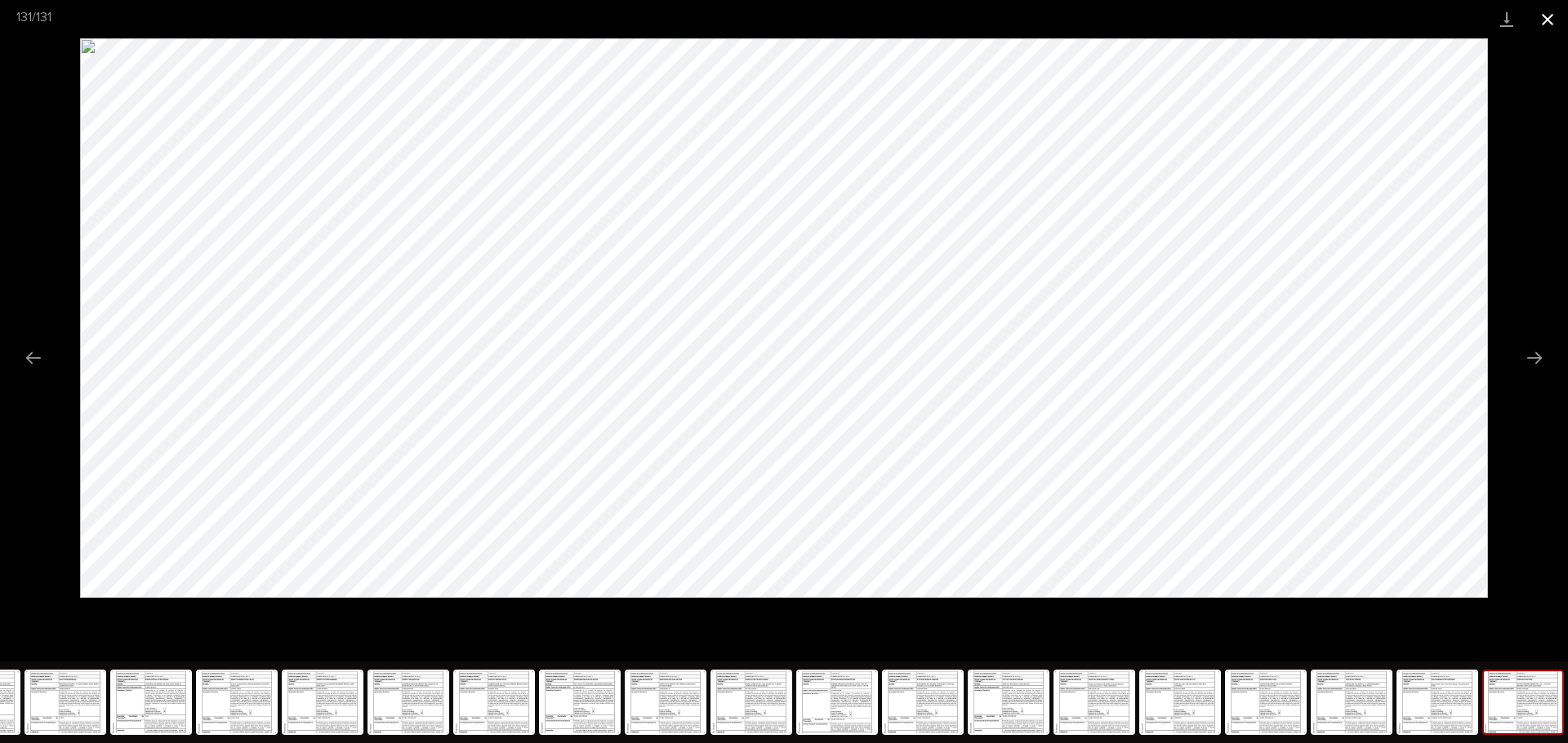
click at [1548, 22] on button "Close gallery" at bounding box center [1546, 19] width 41 height 39
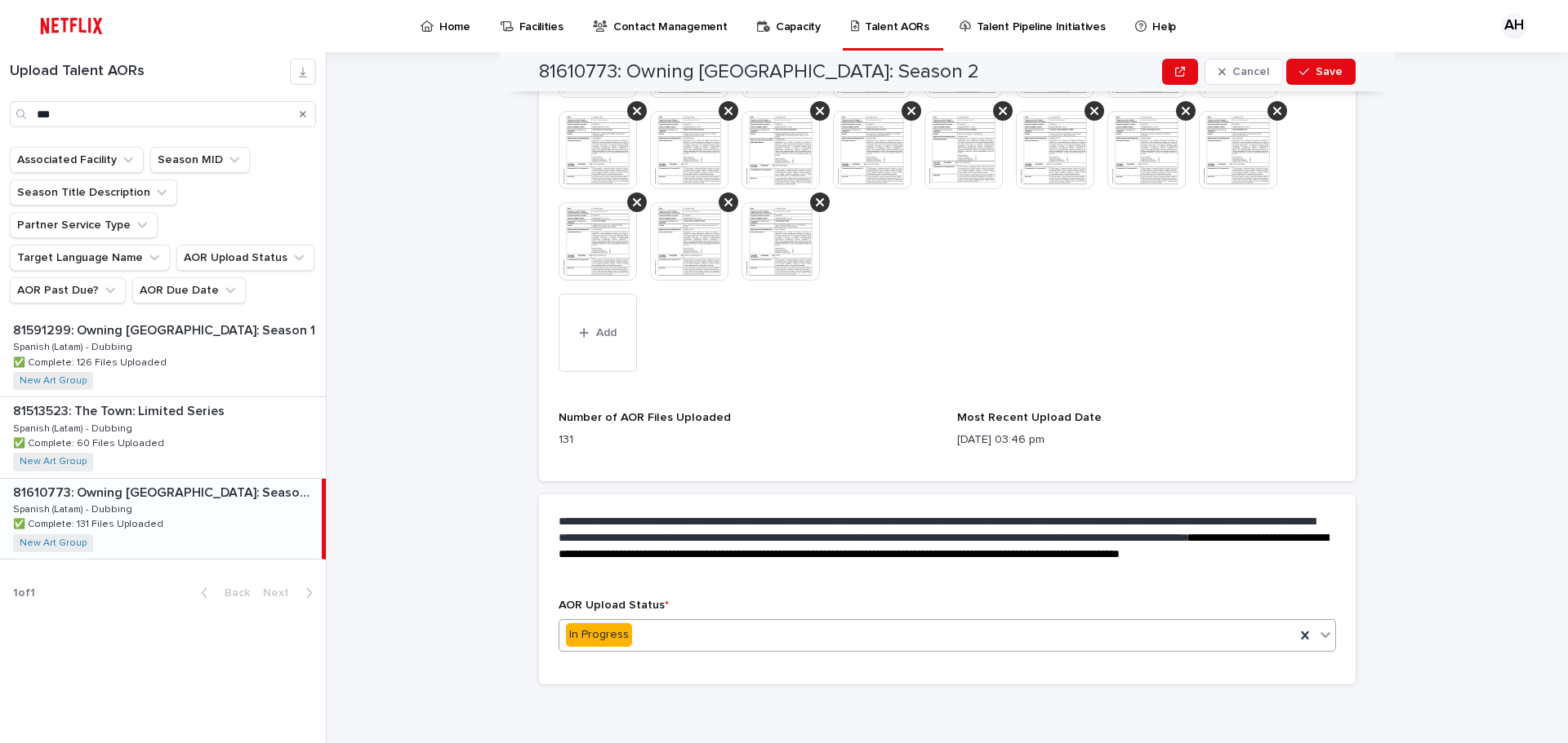
click at [665, 638] on div "In Progress" at bounding box center [926, 635] width 735 height 27
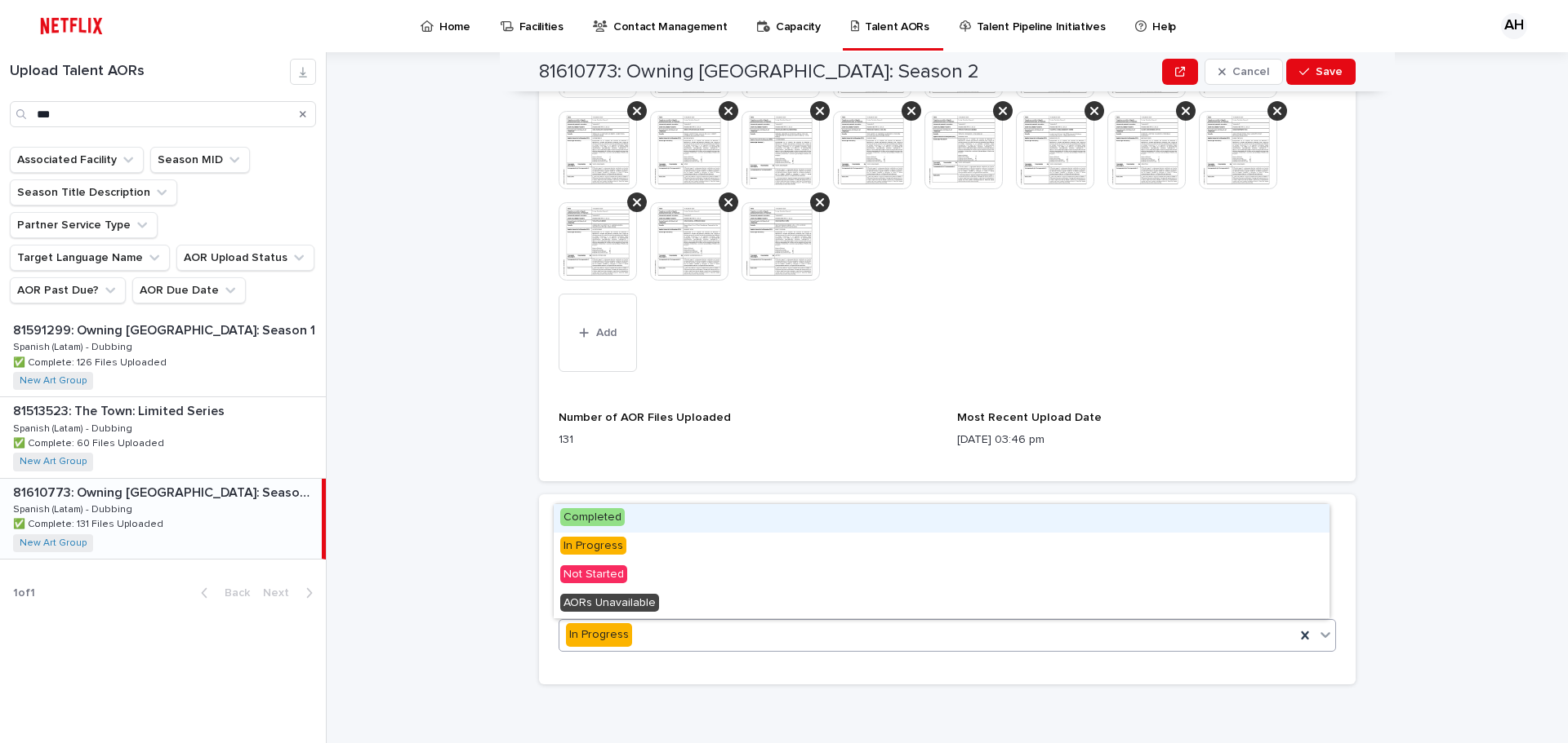
click at [608, 526] on div "Completed" at bounding box center [942, 519] width 776 height 29
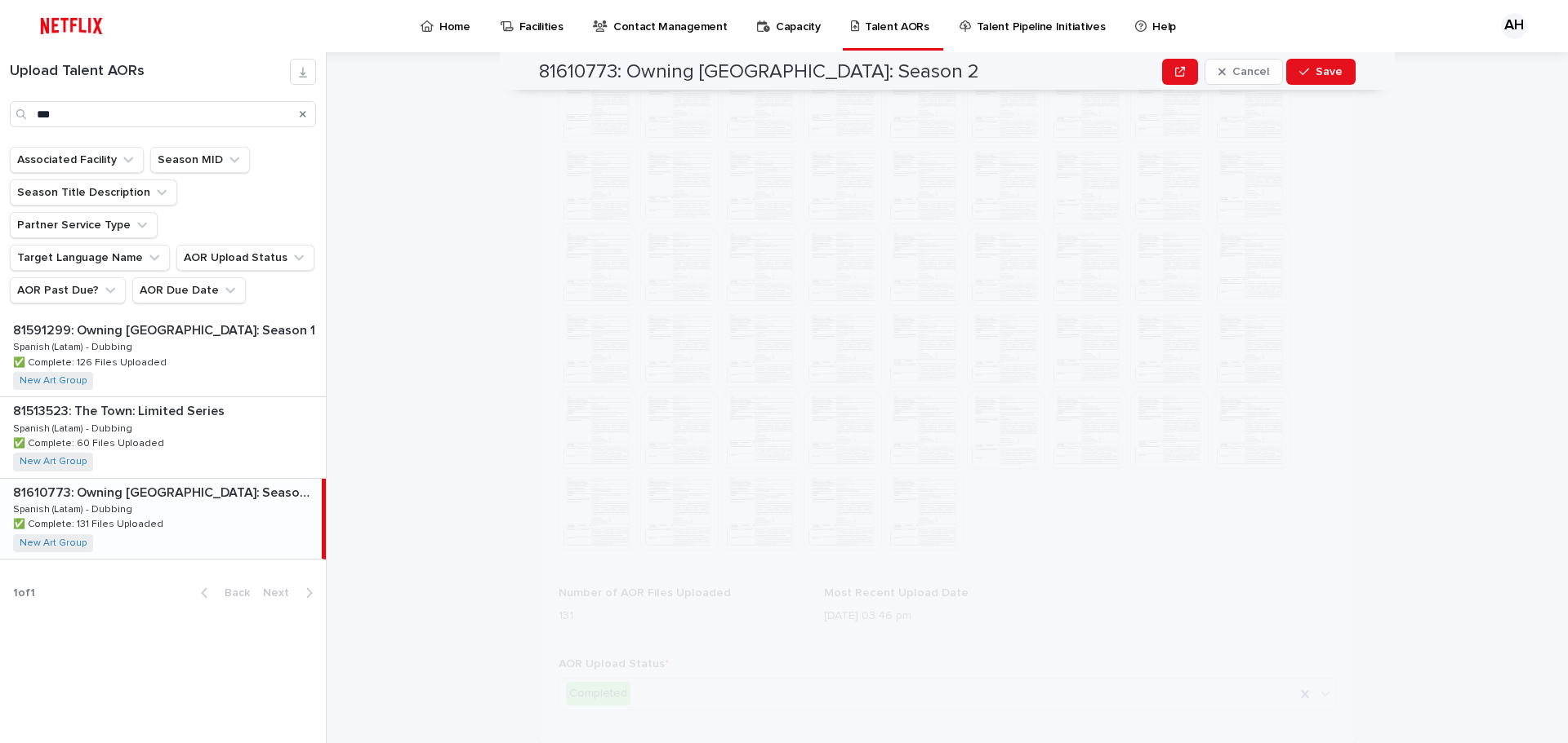
scroll to position [0, 0]
